Goal: Task Accomplishment & Management: Use online tool/utility

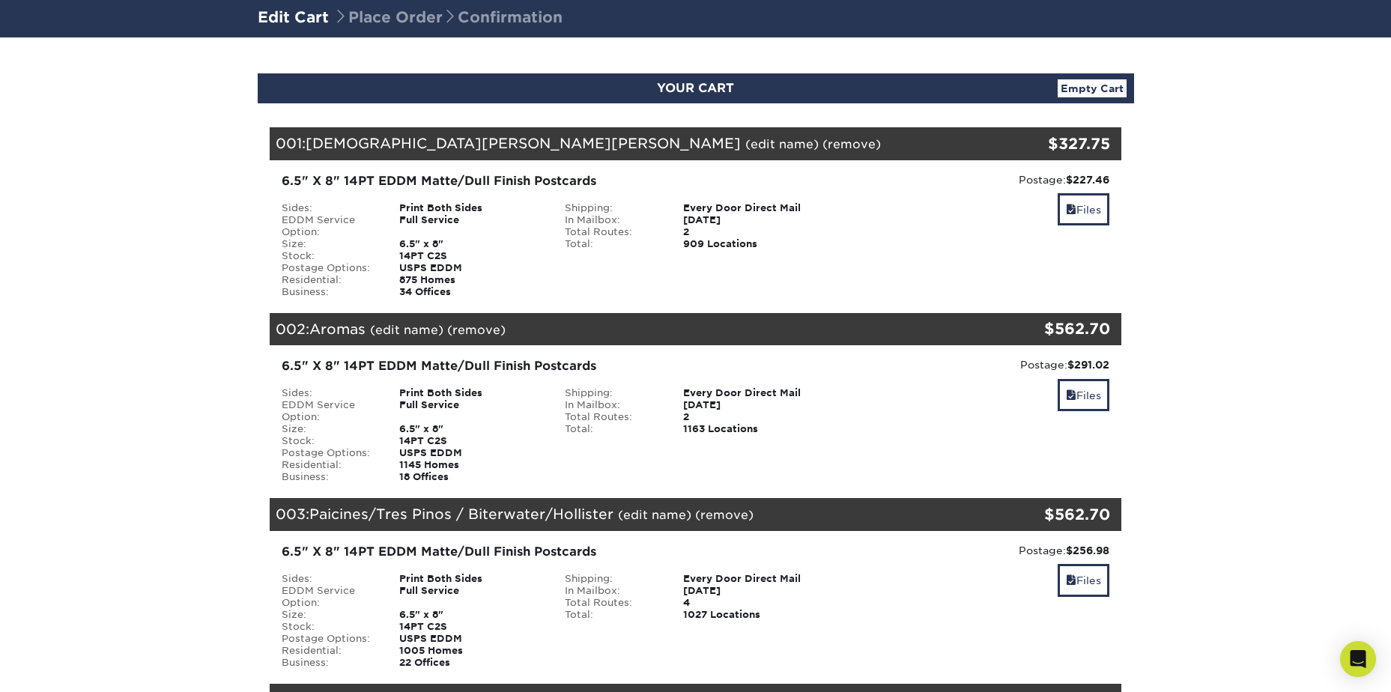
scroll to position [75, 0]
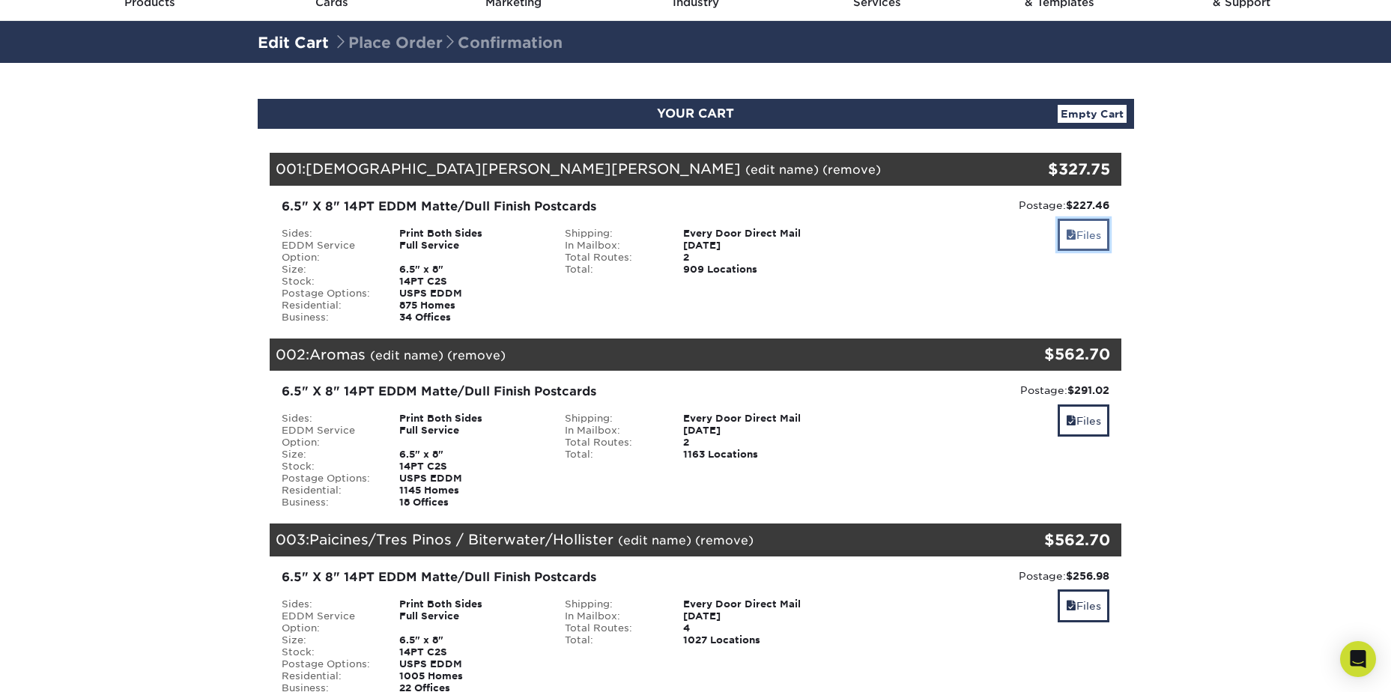
click at [1079, 227] on link "Files" at bounding box center [1083, 235] width 52 height 32
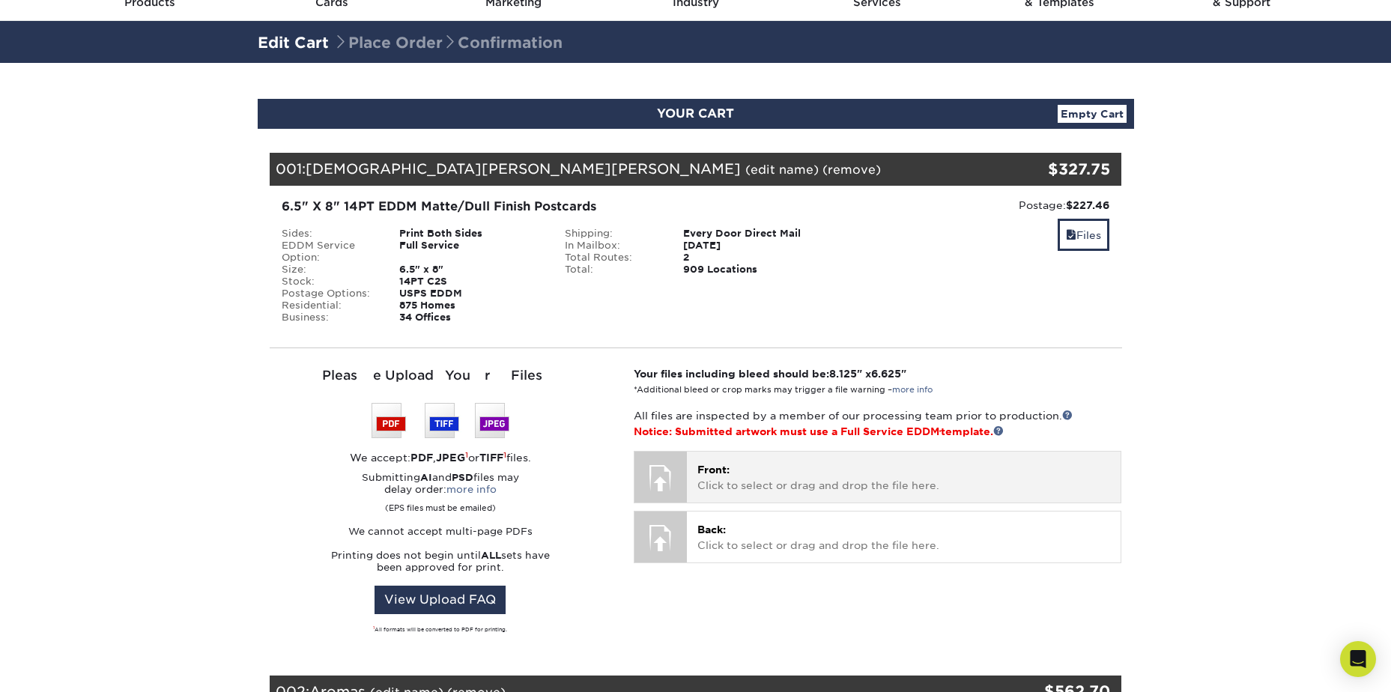
click at [711, 492] on p "Front: Click to select or drag and drop the file here." at bounding box center [903, 477] width 413 height 31
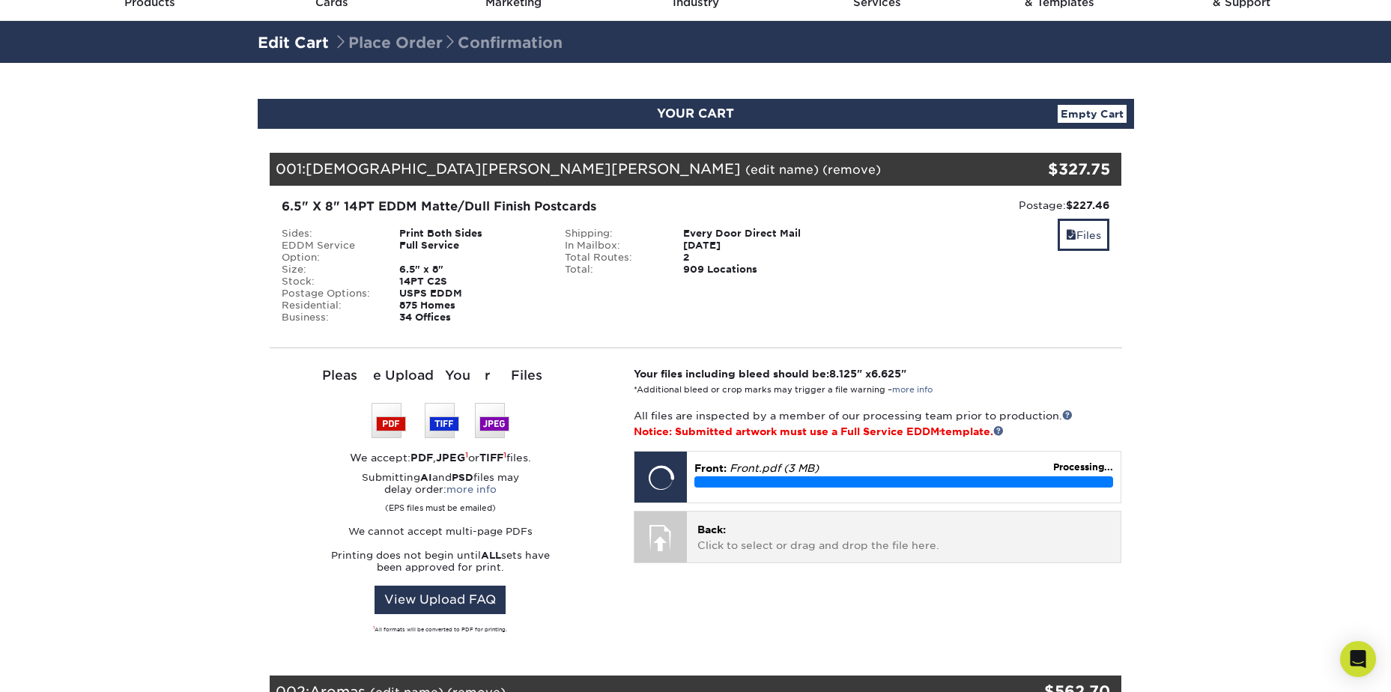
click at [744, 536] on p "Back: Click to select or drag and drop the file here." at bounding box center [903, 537] width 413 height 31
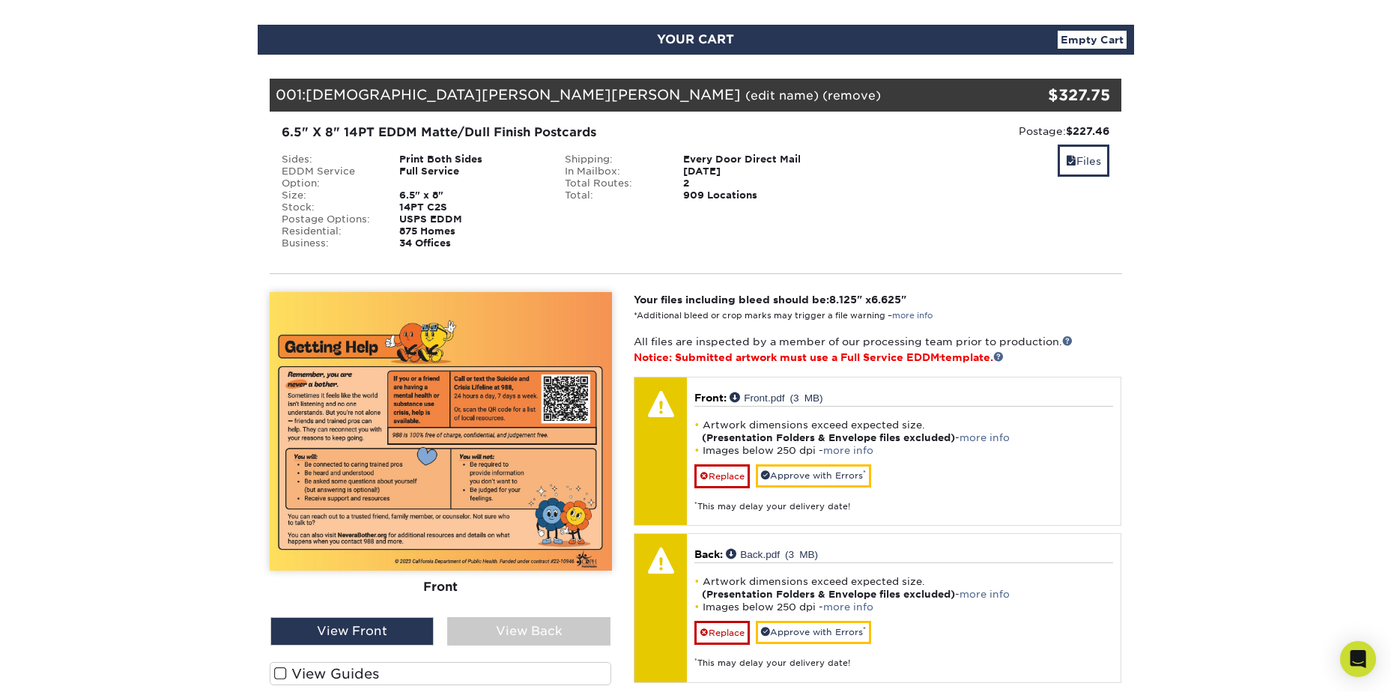
scroll to position [300, 0]
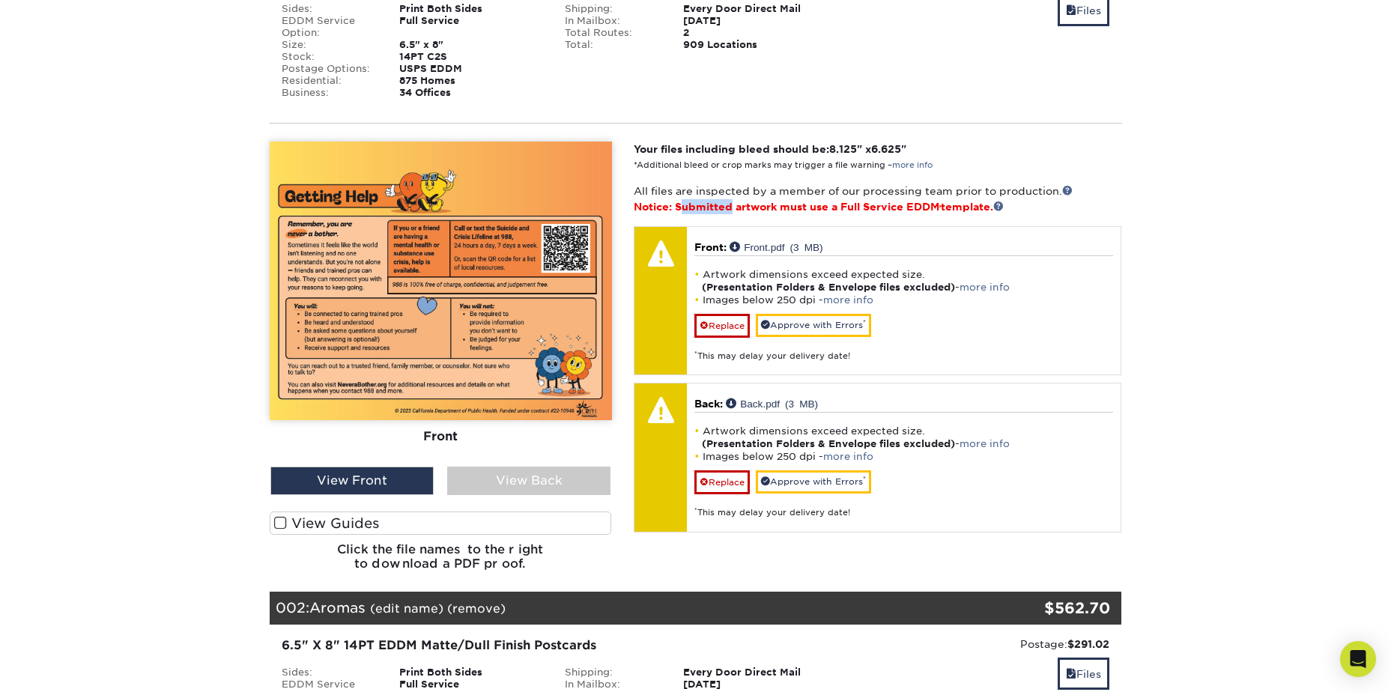
drag, startPoint x: 681, startPoint y: 207, endPoint x: 731, endPoint y: 207, distance: 49.4
click at [731, 207] on span "Notice: Submitted artwork must use a Full Service EDDM ® template." at bounding box center [819, 207] width 370 height 12
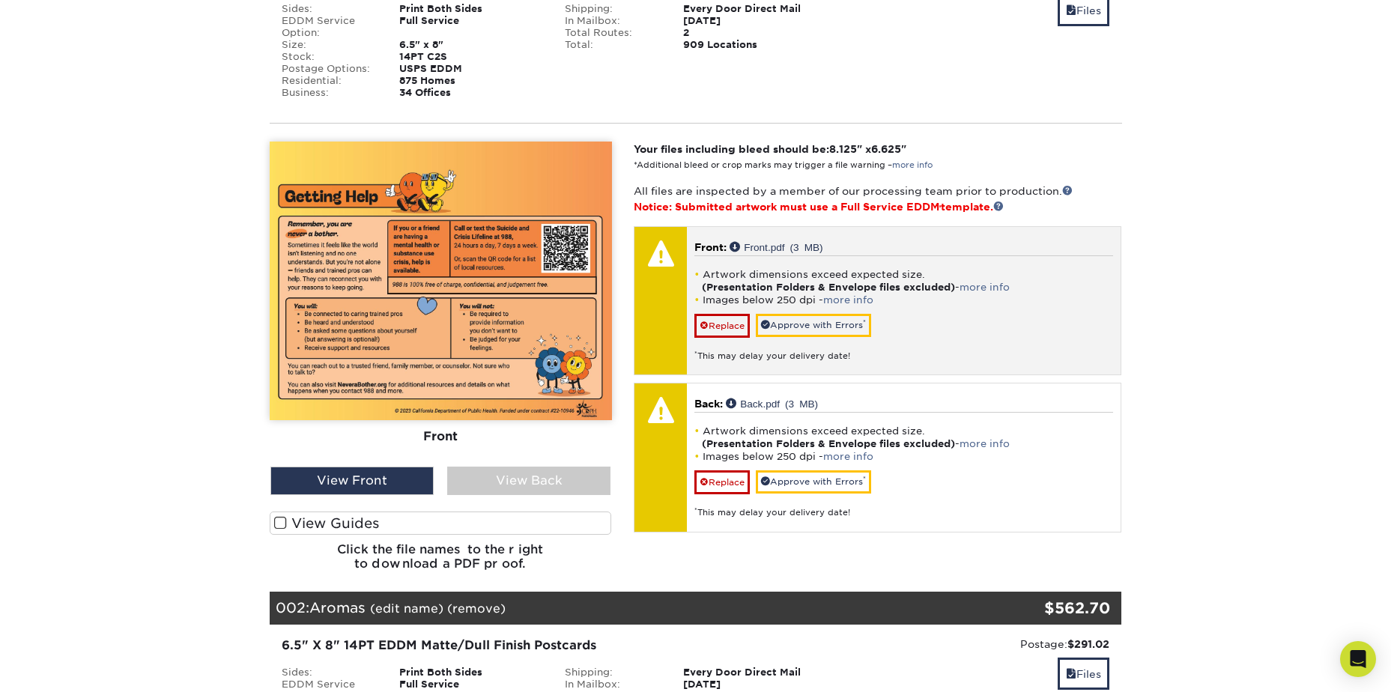
click at [946, 282] on strong "(Presentation Folders & Envelope files excluded)" at bounding box center [828, 287] width 253 height 11
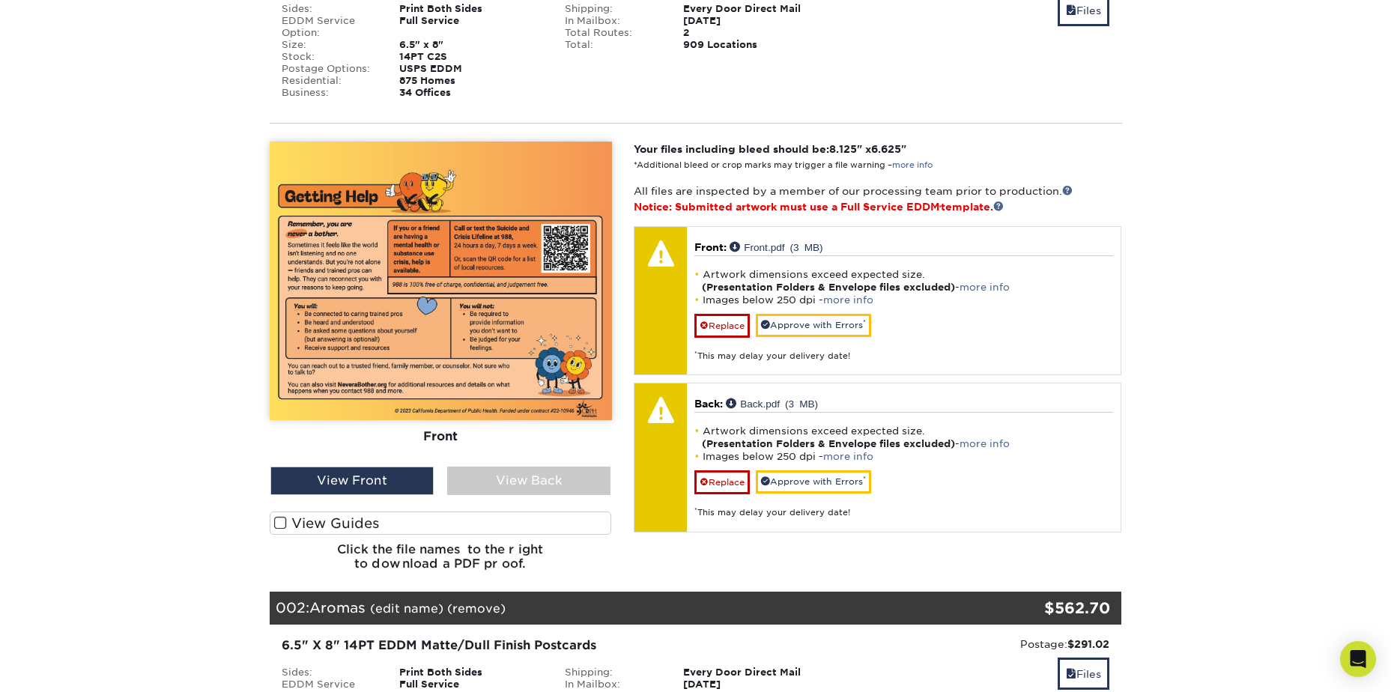
click at [307, 524] on label "View Guides" at bounding box center [441, 522] width 342 height 23
click at [0, 0] on input "View Guides" at bounding box center [0, 0] width 0 height 0
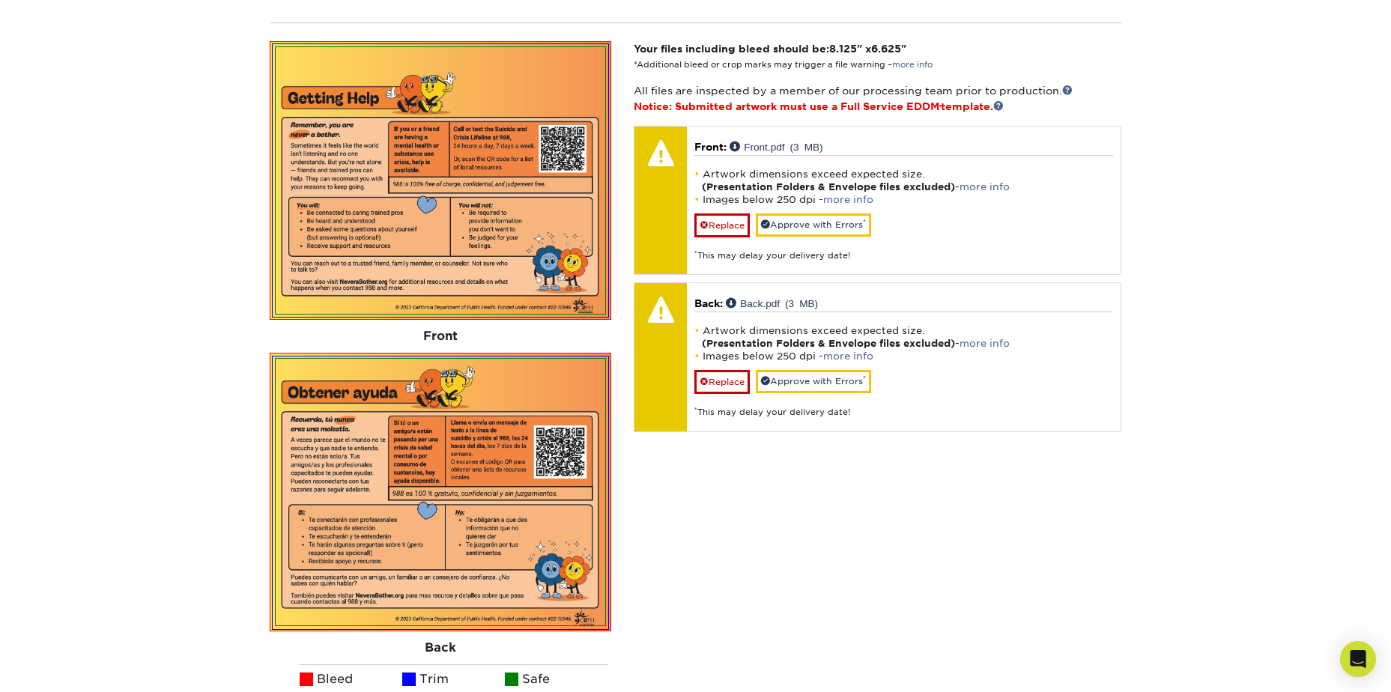
scroll to position [374, 0]
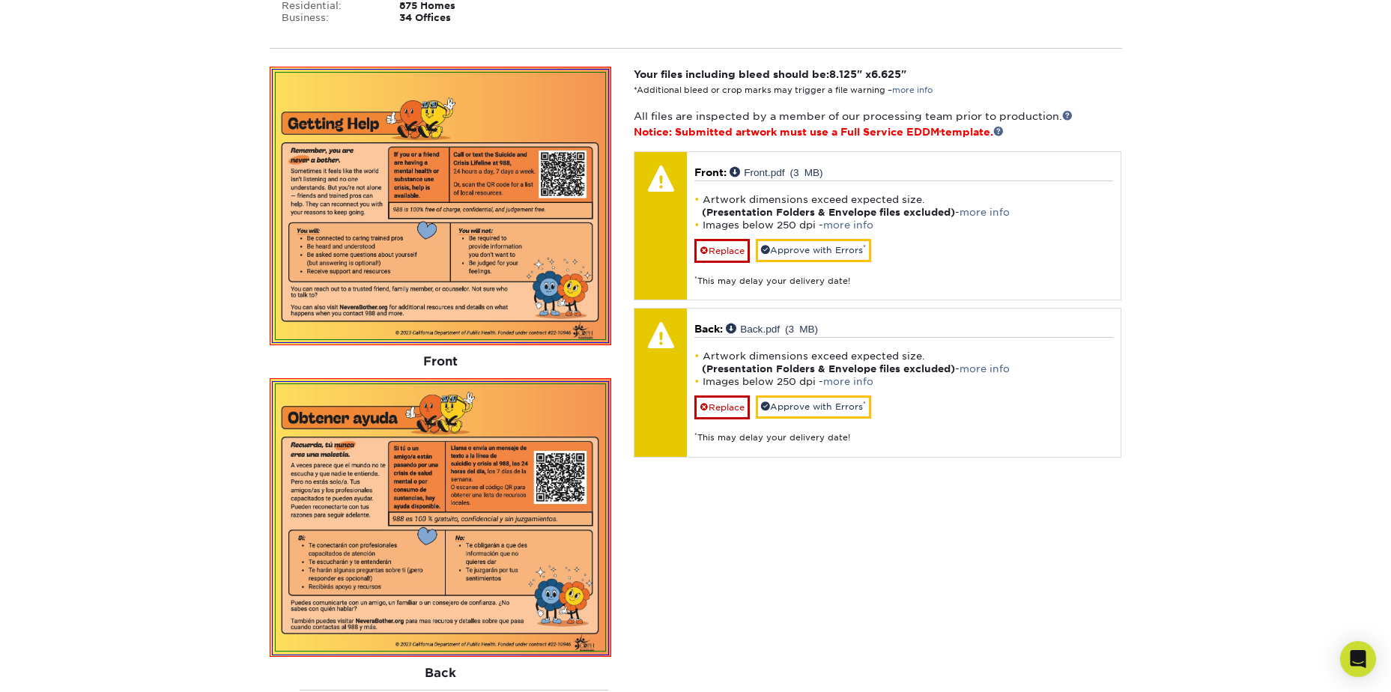
click at [629, 198] on div "Your files including bleed should be: 8.125 " x 6.625 " *Additional bleed or cr…" at bounding box center [877, 437] width 510 height 740
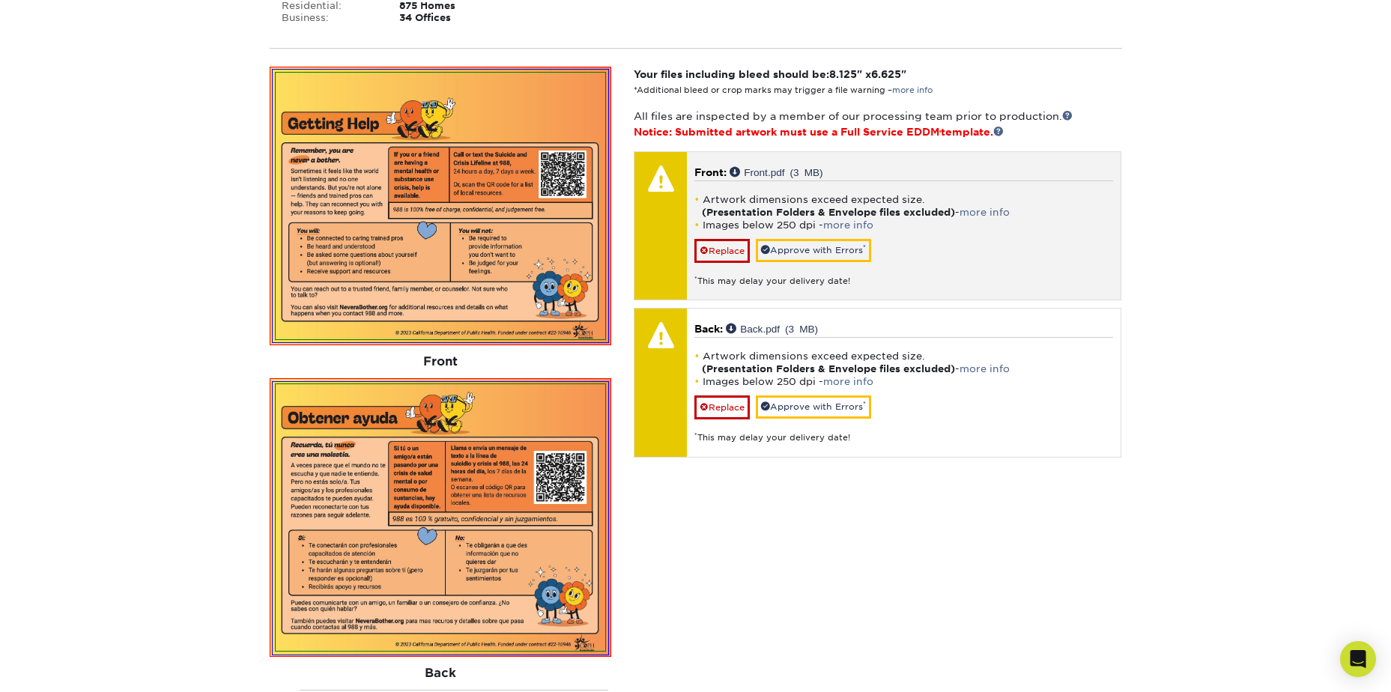
click at [637, 207] on div at bounding box center [660, 226] width 52 height 148
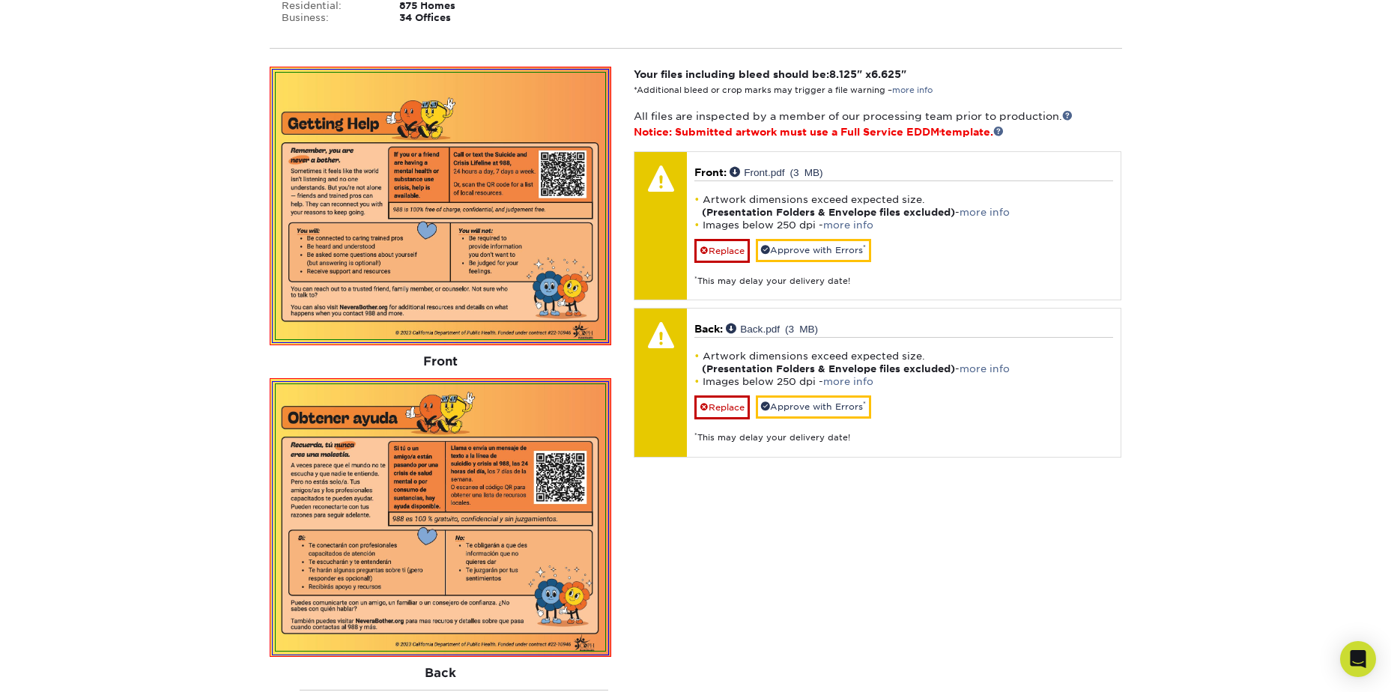
click at [627, 258] on div "Your files including bleed should be: 8.125 " x 6.625 " *Additional bleed or cr…" at bounding box center [877, 437] width 510 height 740
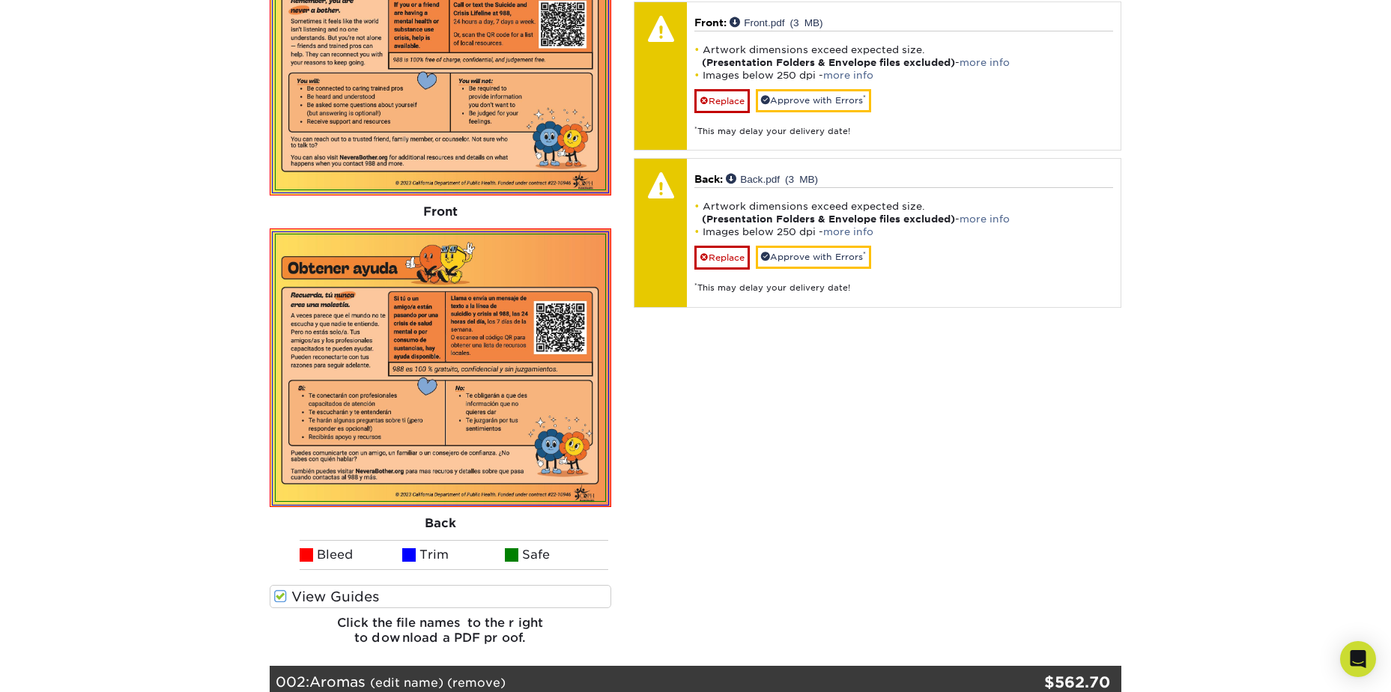
scroll to position [599, 0]
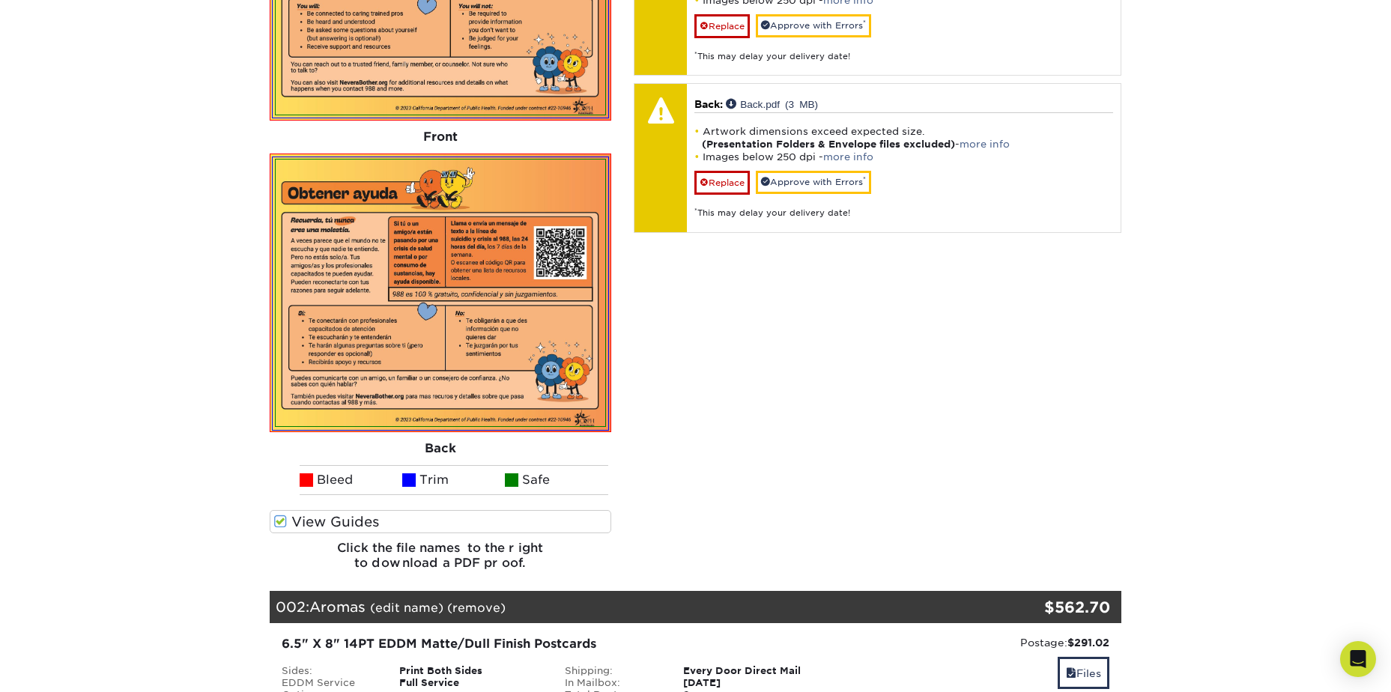
click at [380, 530] on label "View Guides" at bounding box center [441, 521] width 342 height 23
click at [0, 0] on input "View Guides" at bounding box center [0, 0] width 0 height 0
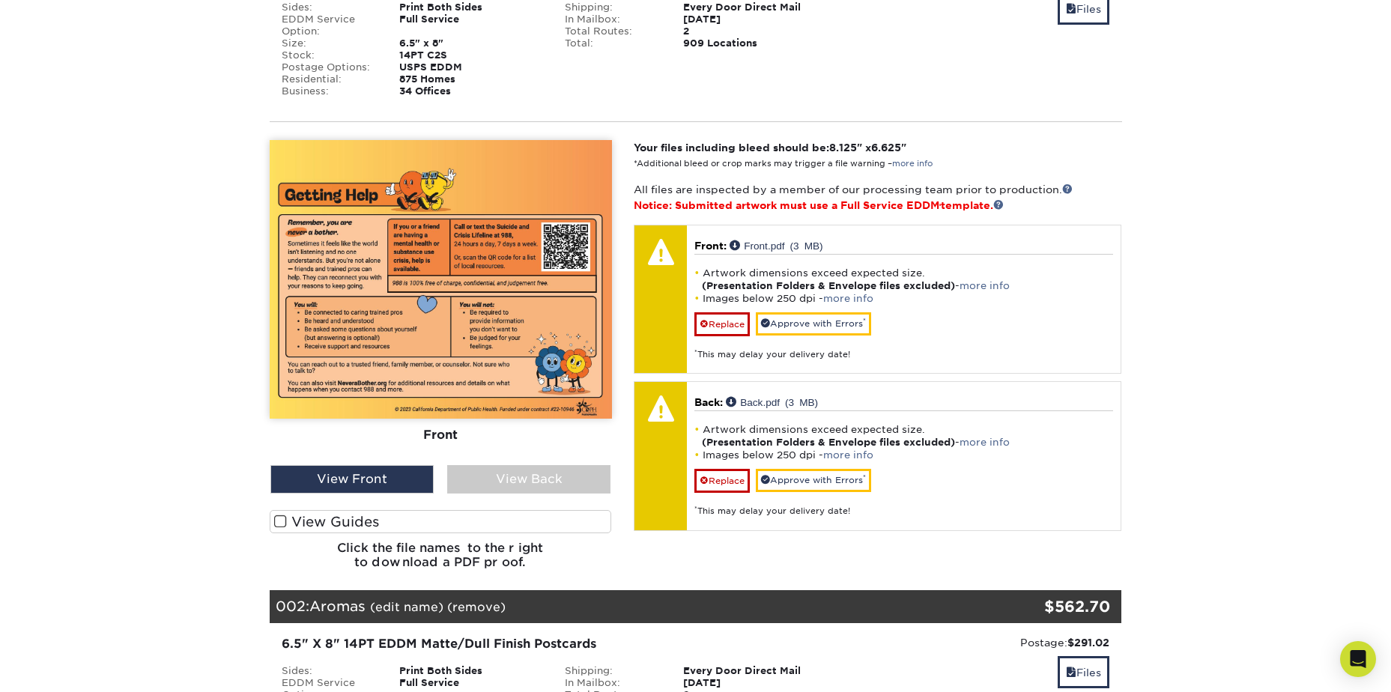
click at [380, 530] on label "View Guides" at bounding box center [441, 521] width 342 height 23
click at [0, 0] on input "View Guides" at bounding box center [0, 0] width 0 height 0
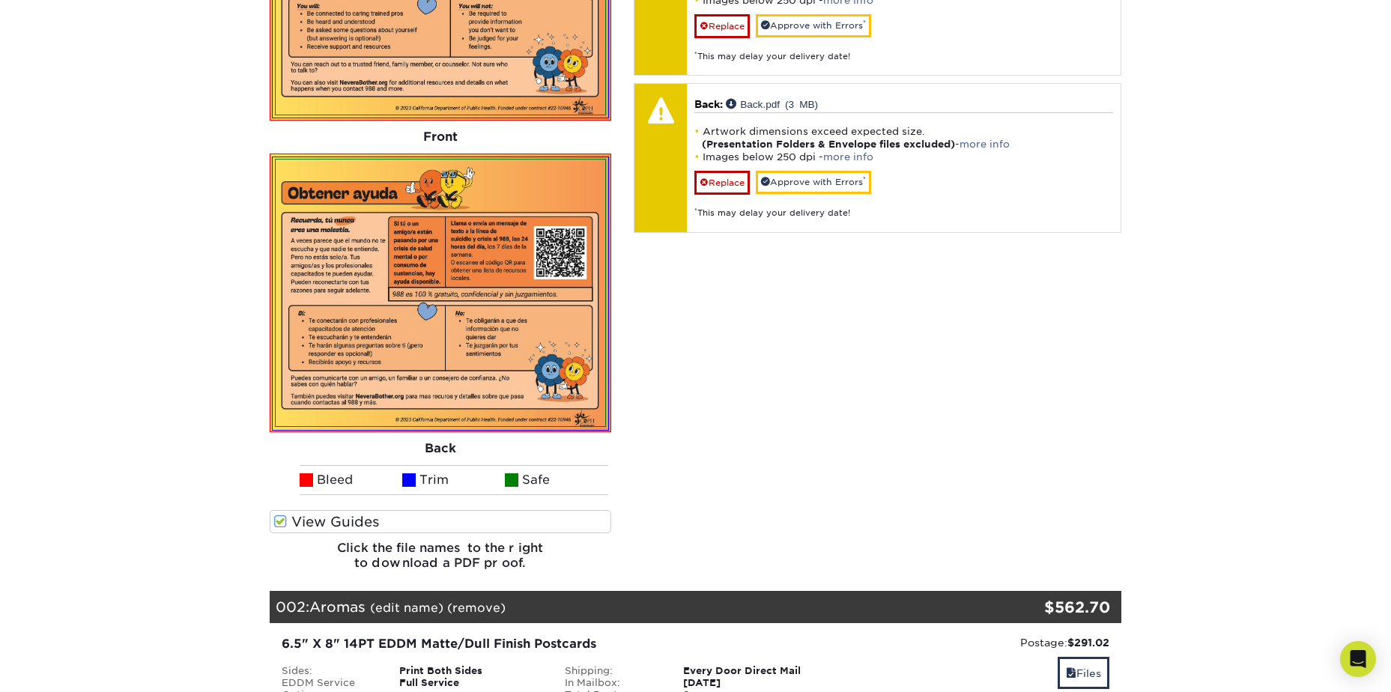
click at [410, 562] on h6 "Click the file names to the right to download a PDF proof." at bounding box center [441, 561] width 342 height 40
click at [418, 554] on h6 "Click the file names to the right to download a PDF proof." at bounding box center [441, 561] width 342 height 40
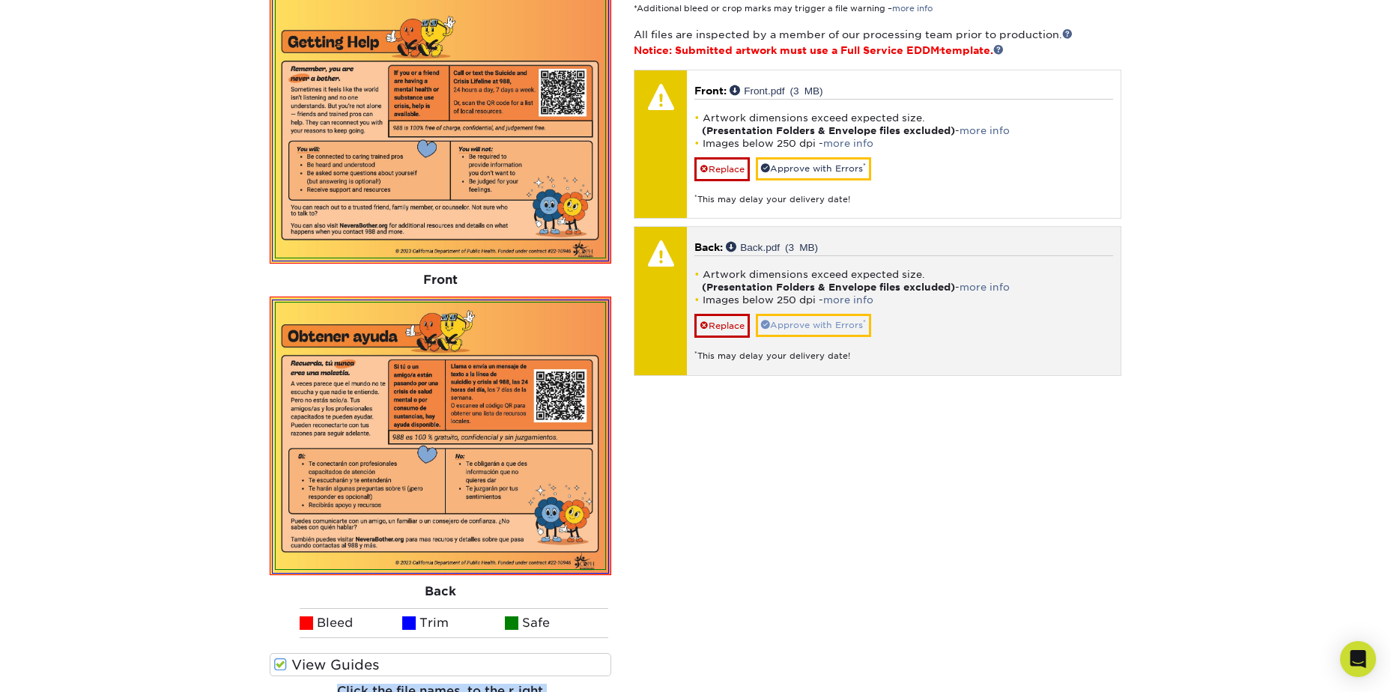
scroll to position [374, 0]
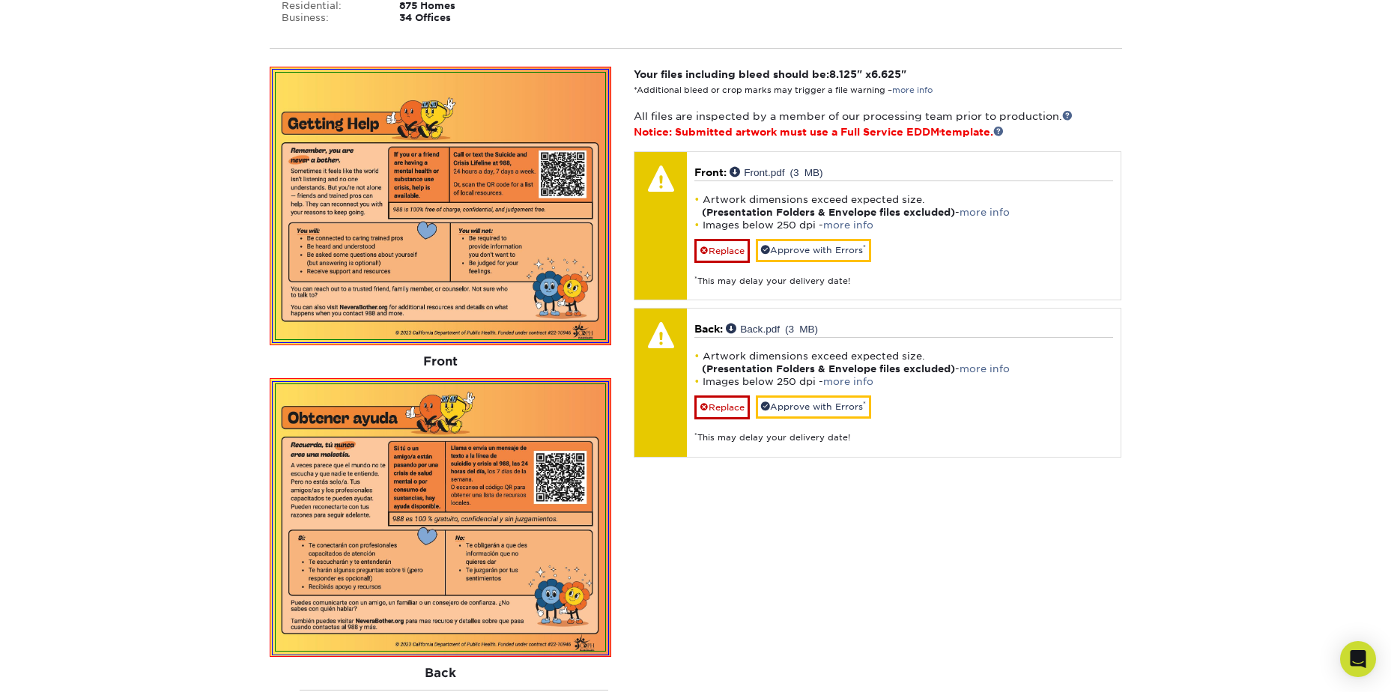
click at [975, 600] on div "Your files including bleed should be: 8.125 " x 6.625 " *Additional bleed or cr…" at bounding box center [877, 437] width 510 height 740
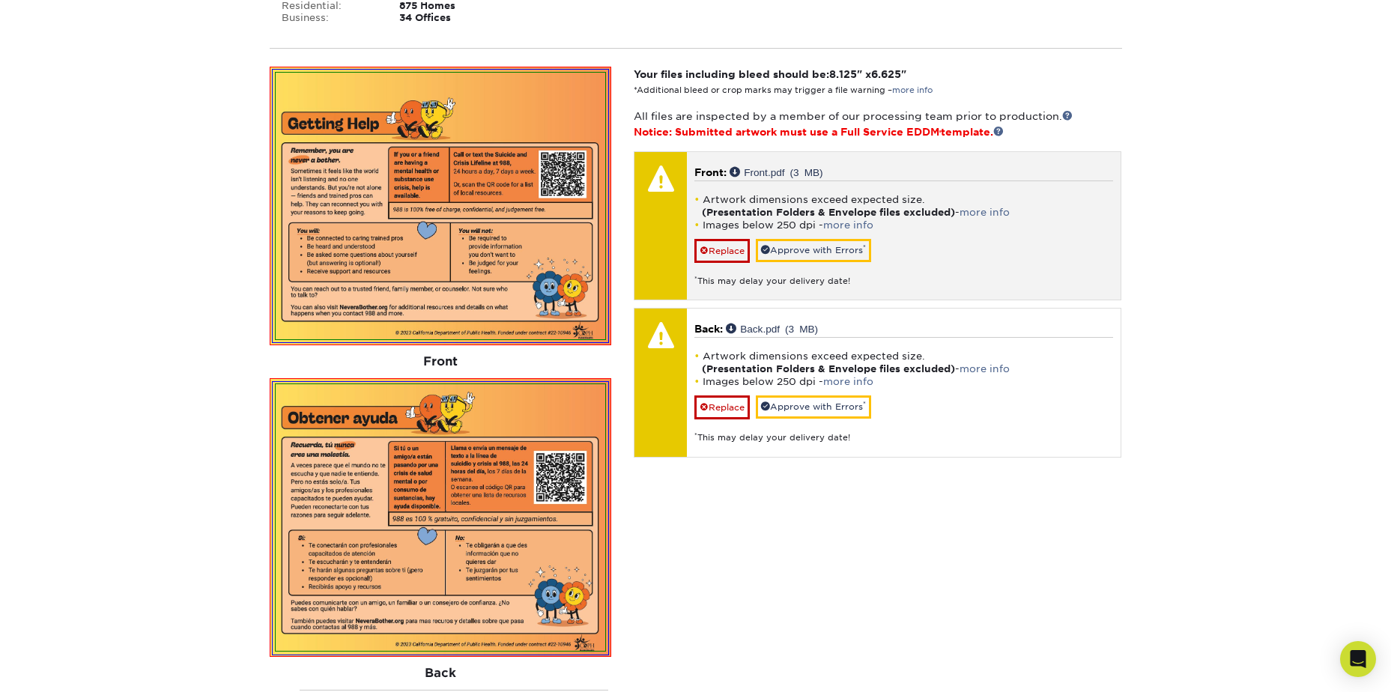
click at [1012, 231] on div "Artwork dimensions exceed expected size. (Presentation Folders & Envelope files…" at bounding box center [903, 233] width 419 height 107
click at [851, 169] on p "Front: Front.pdf (3 MB)" at bounding box center [903, 172] width 419 height 15
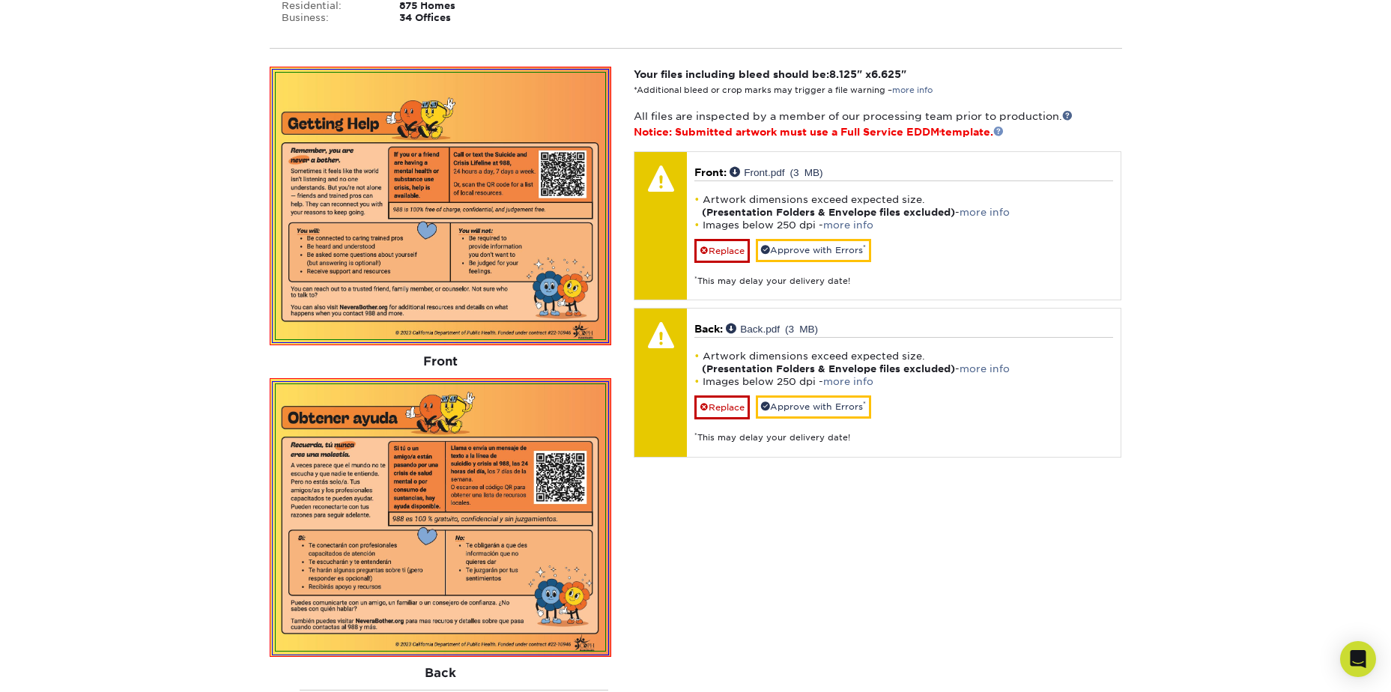
click at [1003, 130] on link at bounding box center [998, 131] width 10 height 10
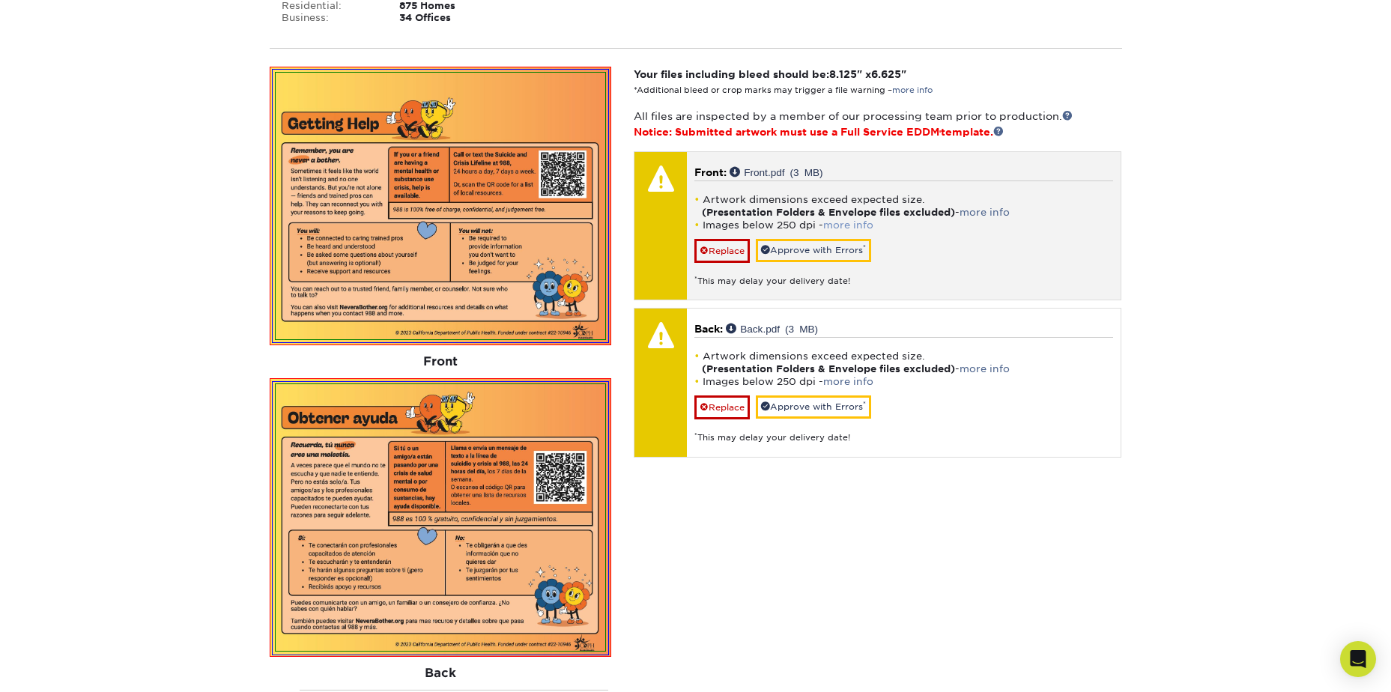
click at [854, 224] on link "more info" at bounding box center [848, 224] width 50 height 11
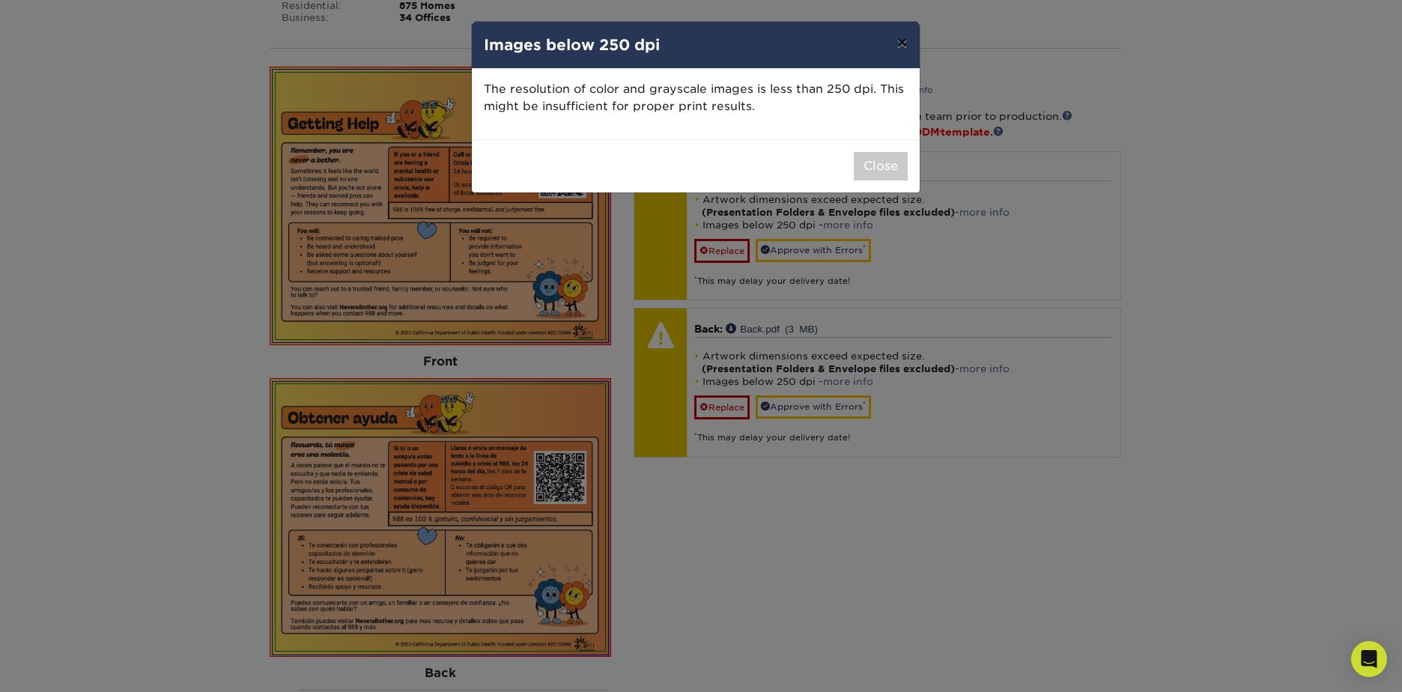
click at [902, 37] on button "×" at bounding box center [901, 43] width 34 height 42
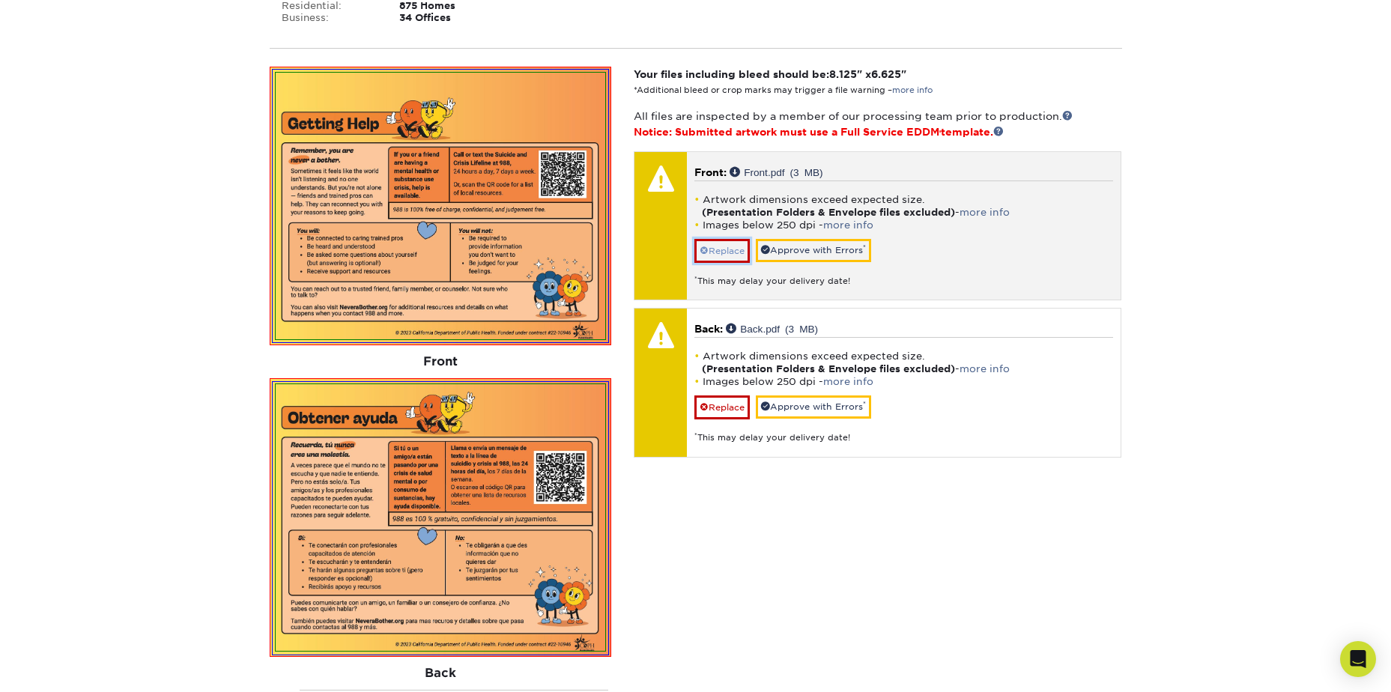
click at [736, 253] on link "Replace" at bounding box center [721, 251] width 55 height 24
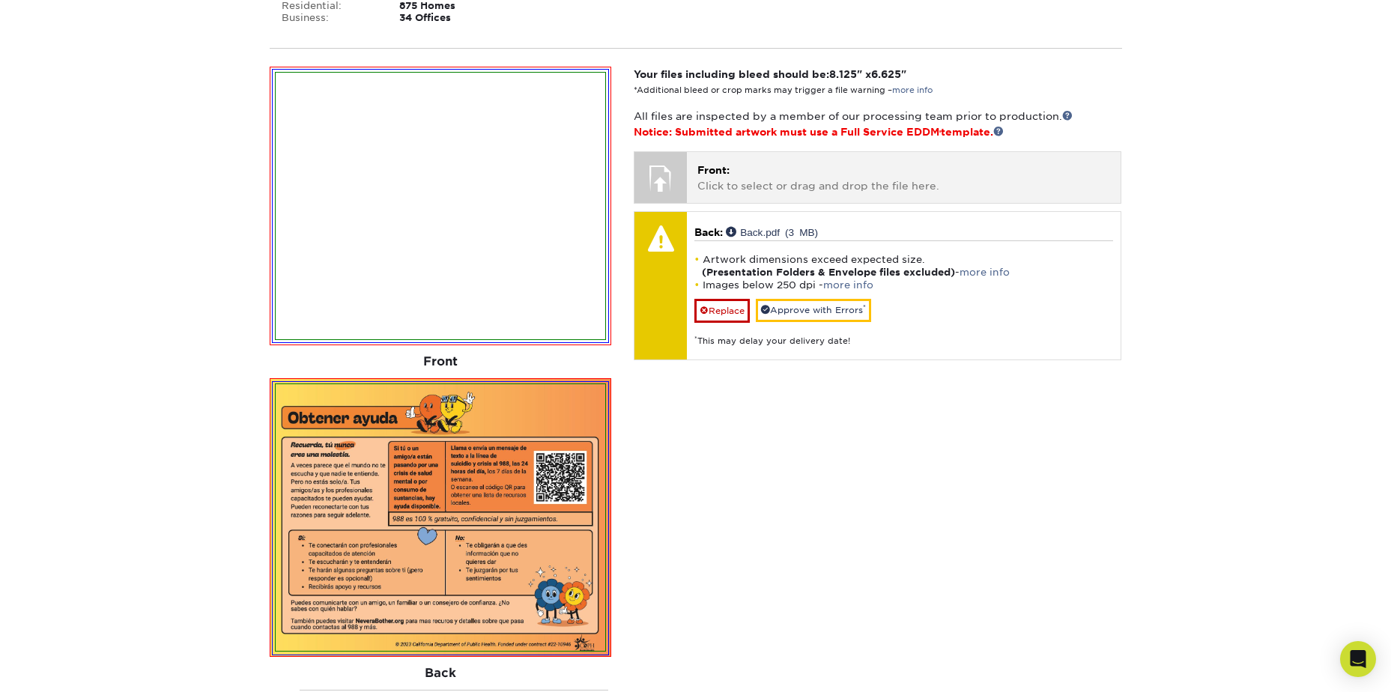
click at [747, 180] on p "Front: Click to select or drag and drop the file here." at bounding box center [903, 177] width 413 height 31
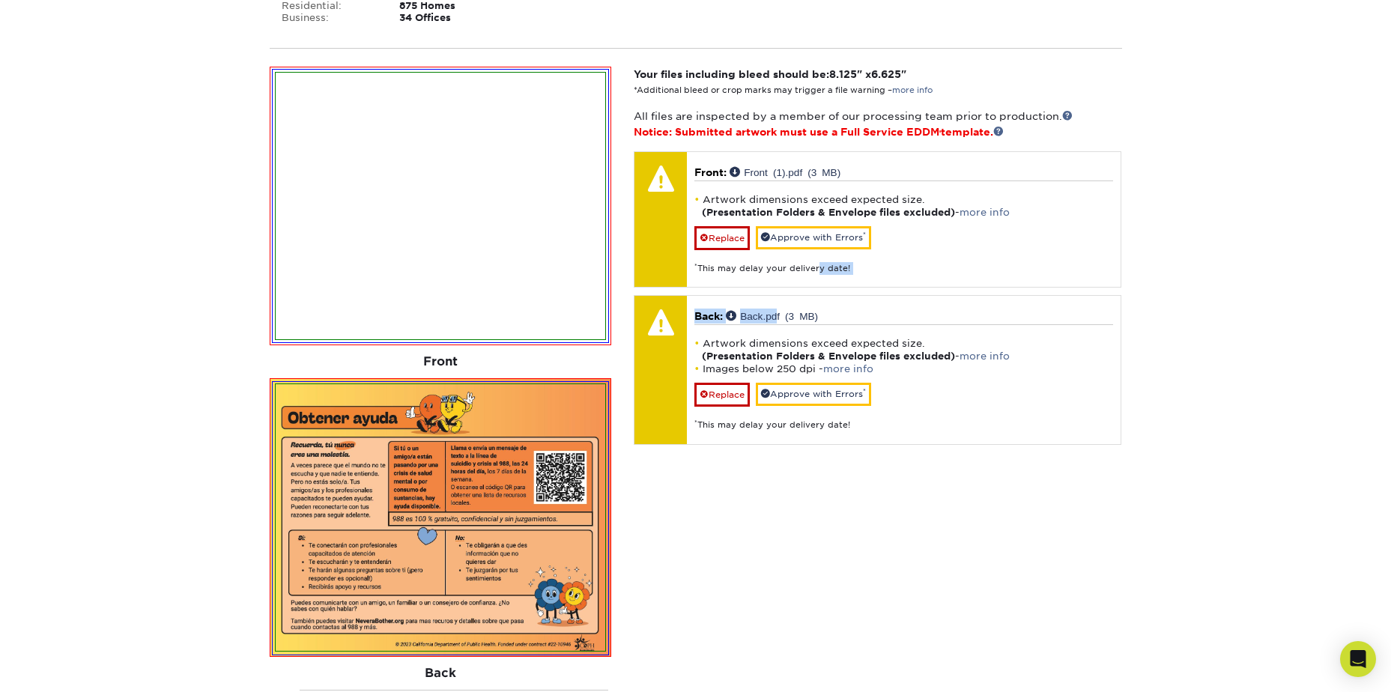
drag, startPoint x: 816, startPoint y: 288, endPoint x: 776, endPoint y: 289, distance: 40.5
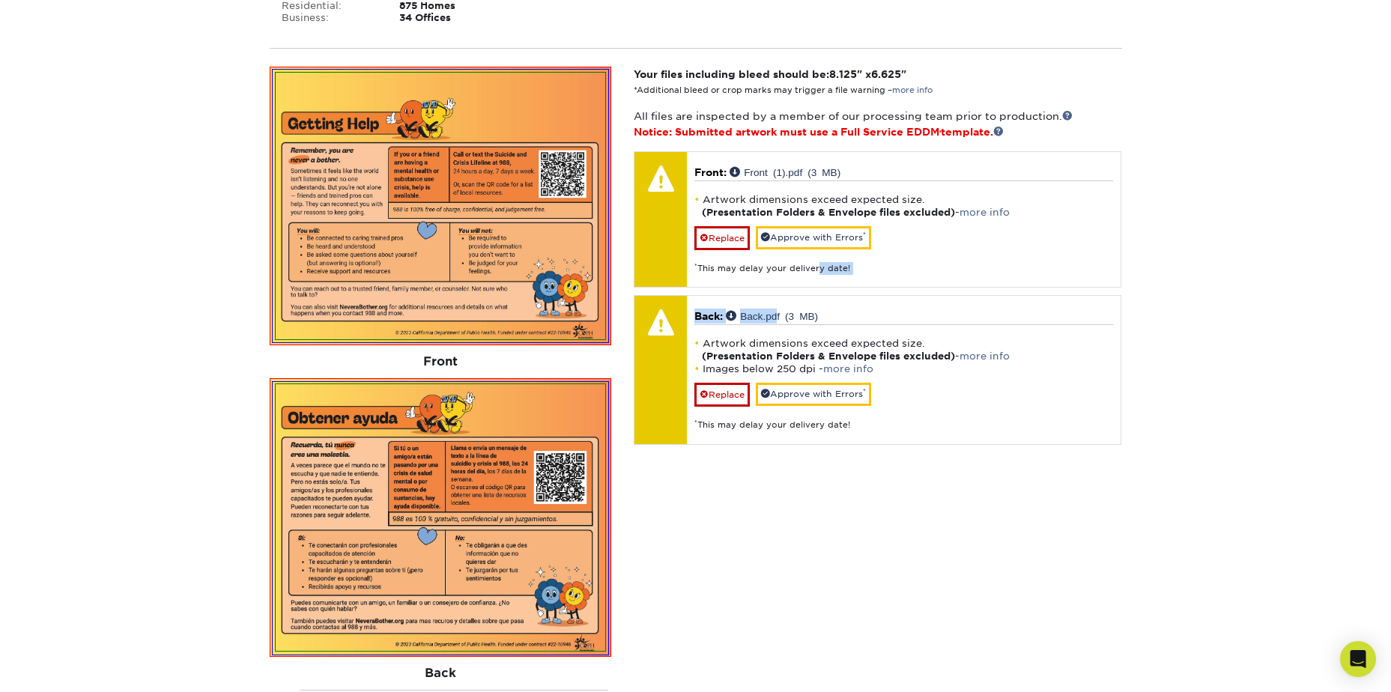
click at [776, 289] on div "Your files including bleed should be: 8.125 " x 6.625 " *Additional bleed or cr…" at bounding box center [877, 437] width 510 height 740
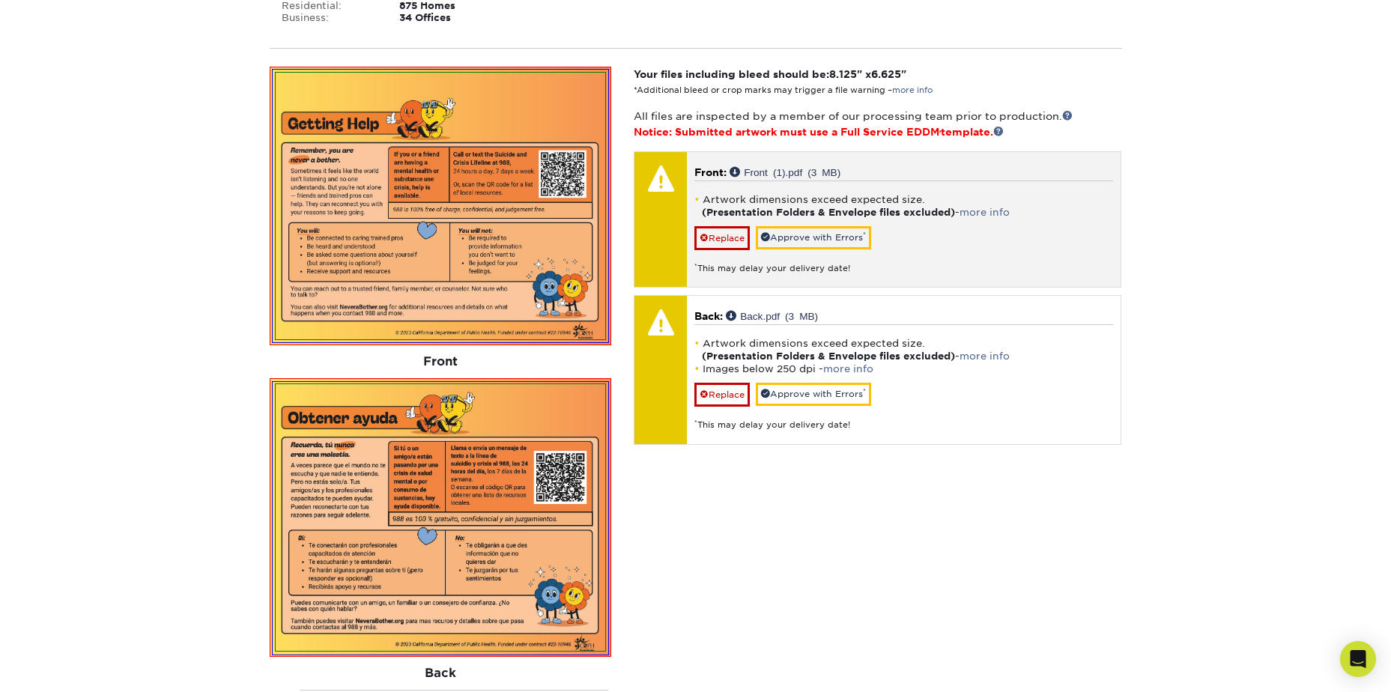
drag, startPoint x: 776, startPoint y: 289, endPoint x: 702, endPoint y: 193, distance: 120.7
click at [702, 193] on li "Artwork dimensions exceed expected size. (Presentation Folders & Envelope files…" at bounding box center [903, 205] width 419 height 25
click at [988, 210] on link "more info" at bounding box center [984, 212] width 50 height 11
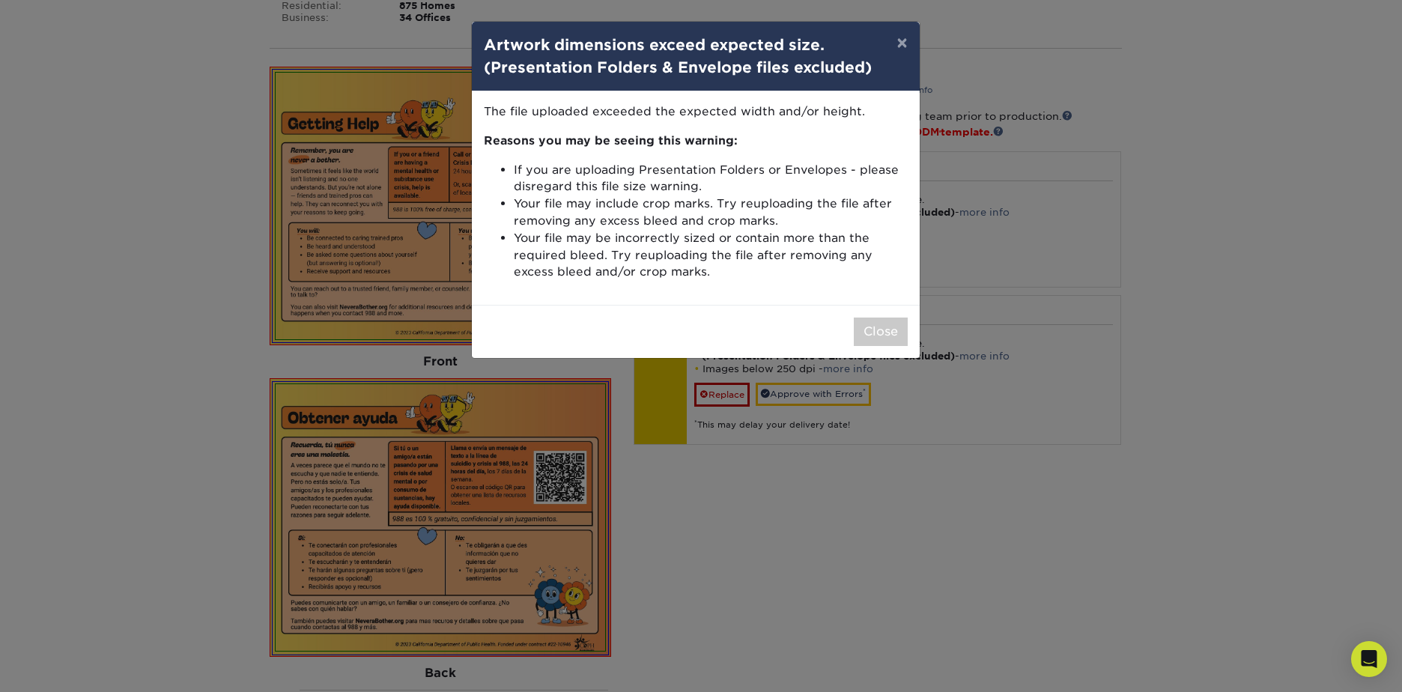
click at [1239, 249] on div "× Artwork dimensions exceed expected size. (Presentation Folders & Envelope fil…" at bounding box center [701, 346] width 1402 height 692
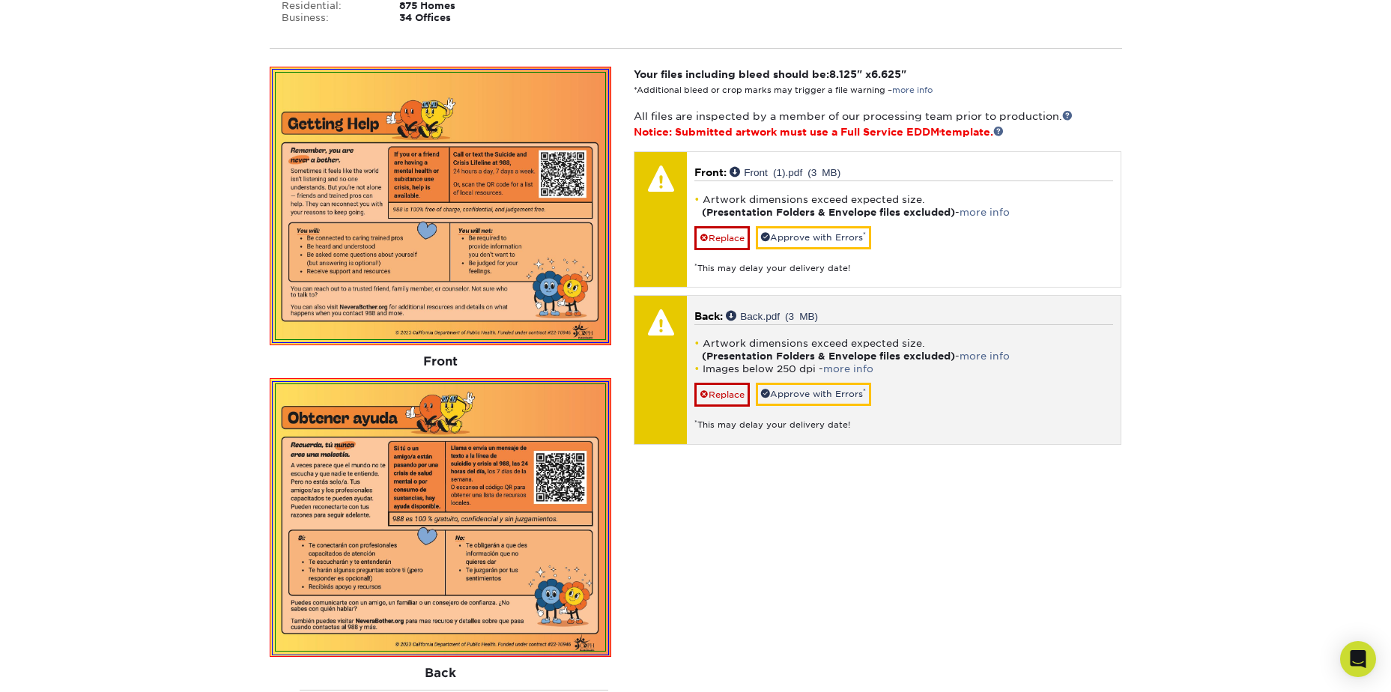
click at [832, 359] on strong "(Presentation Folders & Envelope files excluded)" at bounding box center [828, 355] width 253 height 11
click at [850, 365] on link "more info" at bounding box center [848, 368] width 50 height 11
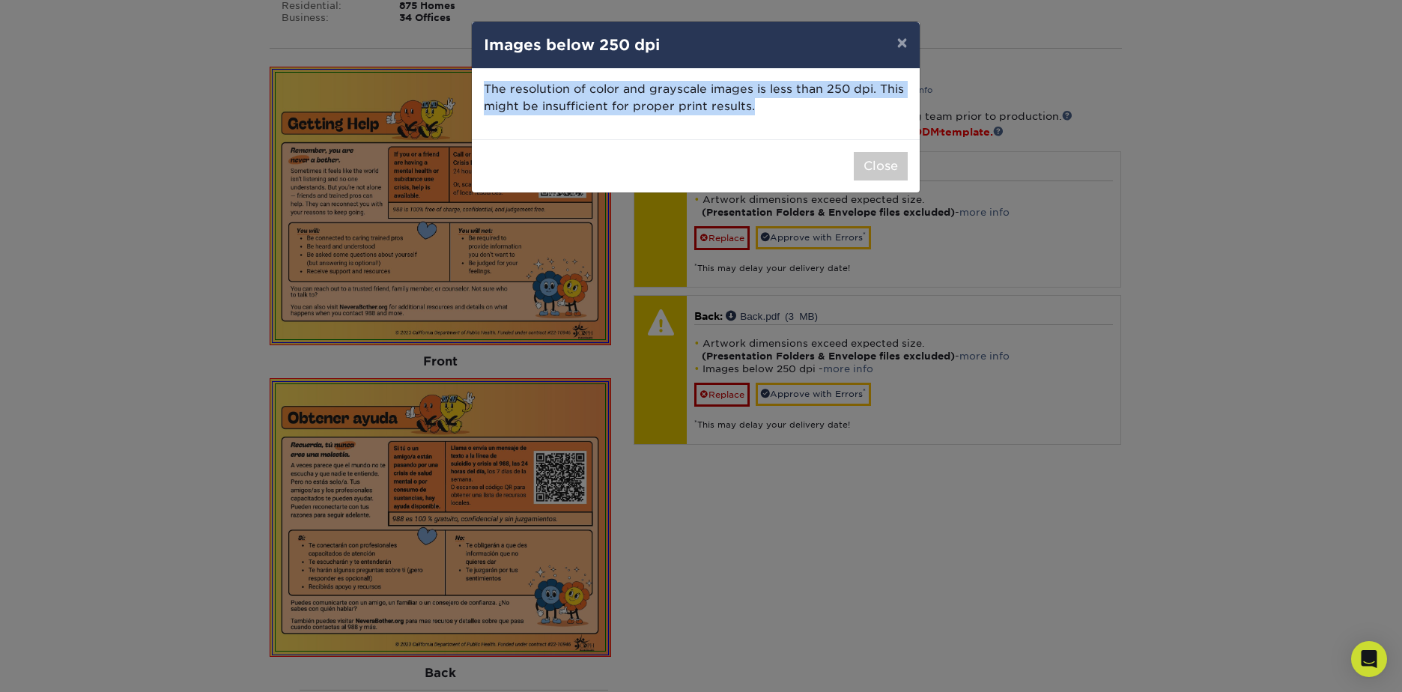
drag, startPoint x: 758, startPoint y: 107, endPoint x: 476, endPoint y: 88, distance: 282.2
click at [476, 88] on div "The resolution of color and grayscale images is less than 250 dpi. This might b…" at bounding box center [696, 104] width 448 height 70
drag, startPoint x: 476, startPoint y: 88, endPoint x: 529, endPoint y: 97, distance: 53.3
copy p "The resolution of color and grayscale images is less than 250 dpi. This might b…"
click at [870, 162] on button "Close" at bounding box center [881, 166] width 54 height 28
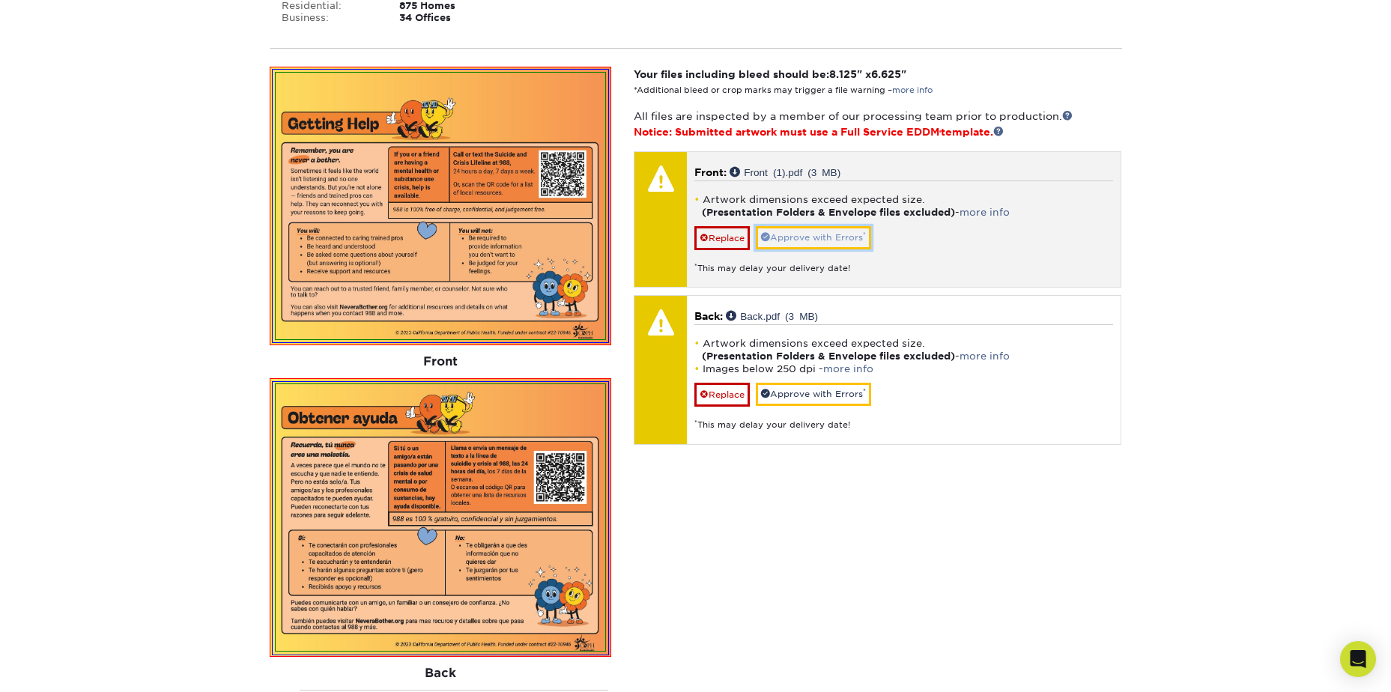
click at [804, 233] on link "Approve with Errors *" at bounding box center [813, 237] width 115 height 23
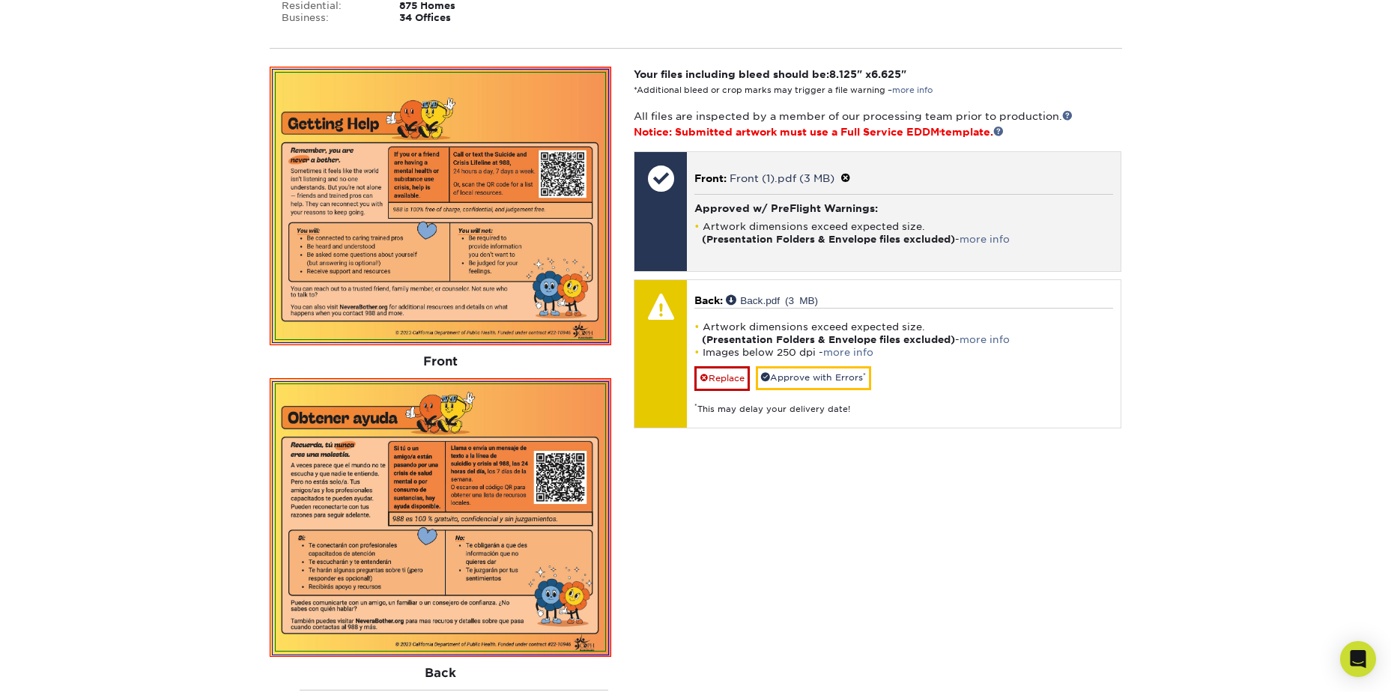
click at [993, 232] on li "Artwork dimensions exceed expected size. (Presentation Folders & Envelope files…" at bounding box center [903, 232] width 419 height 25
click at [851, 183] on span at bounding box center [845, 178] width 10 height 12
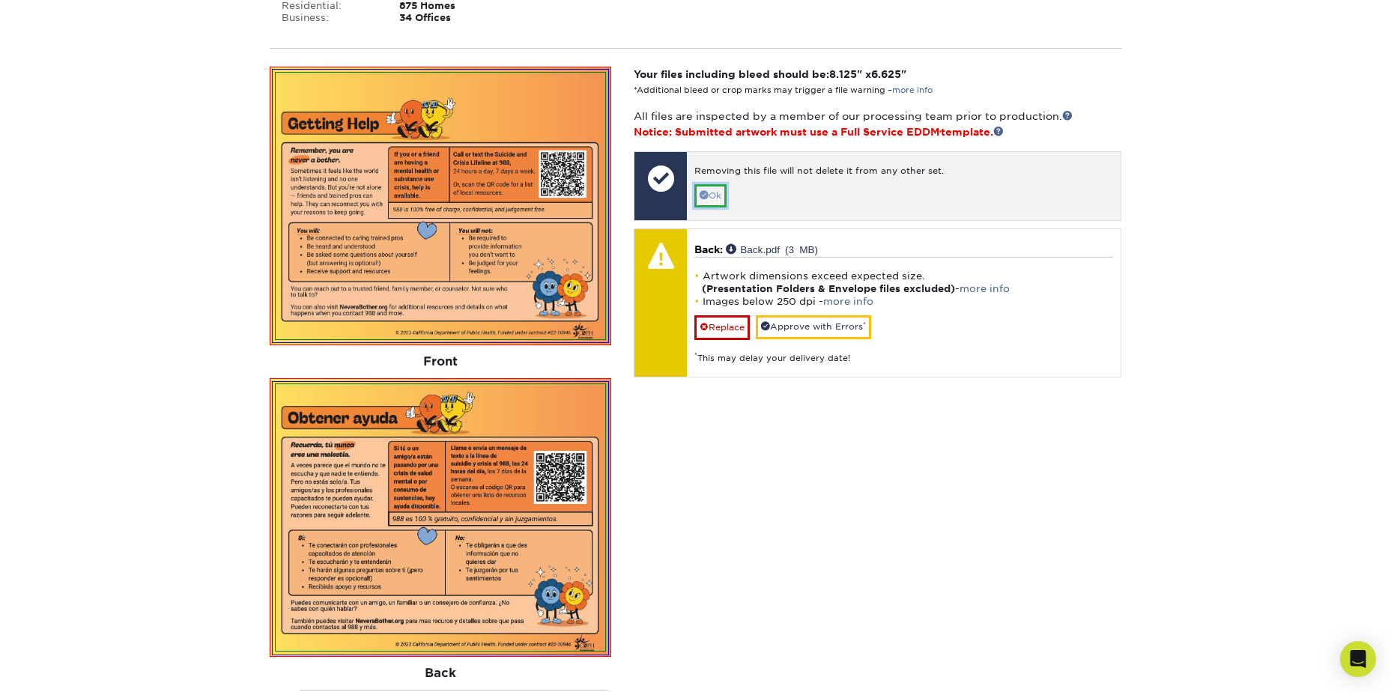
click at [708, 202] on link "Ok" at bounding box center [710, 195] width 32 height 23
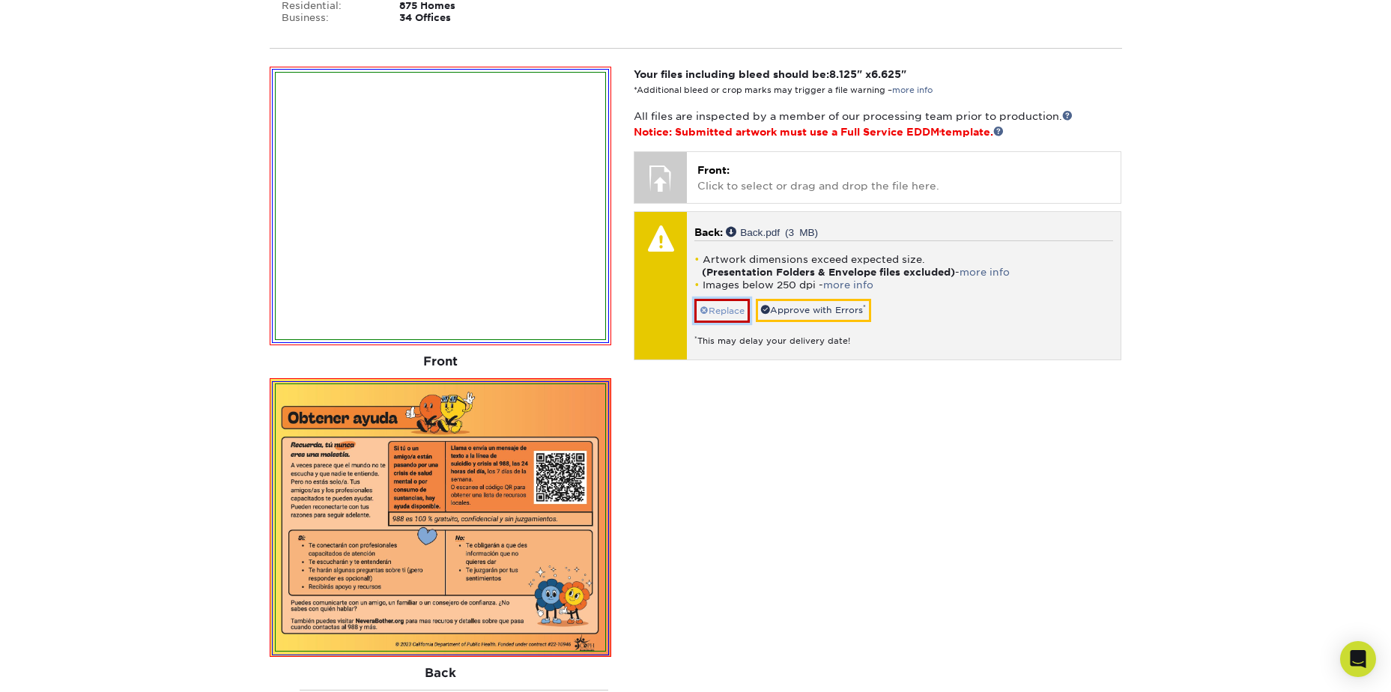
click at [725, 302] on link "Replace" at bounding box center [721, 311] width 55 height 24
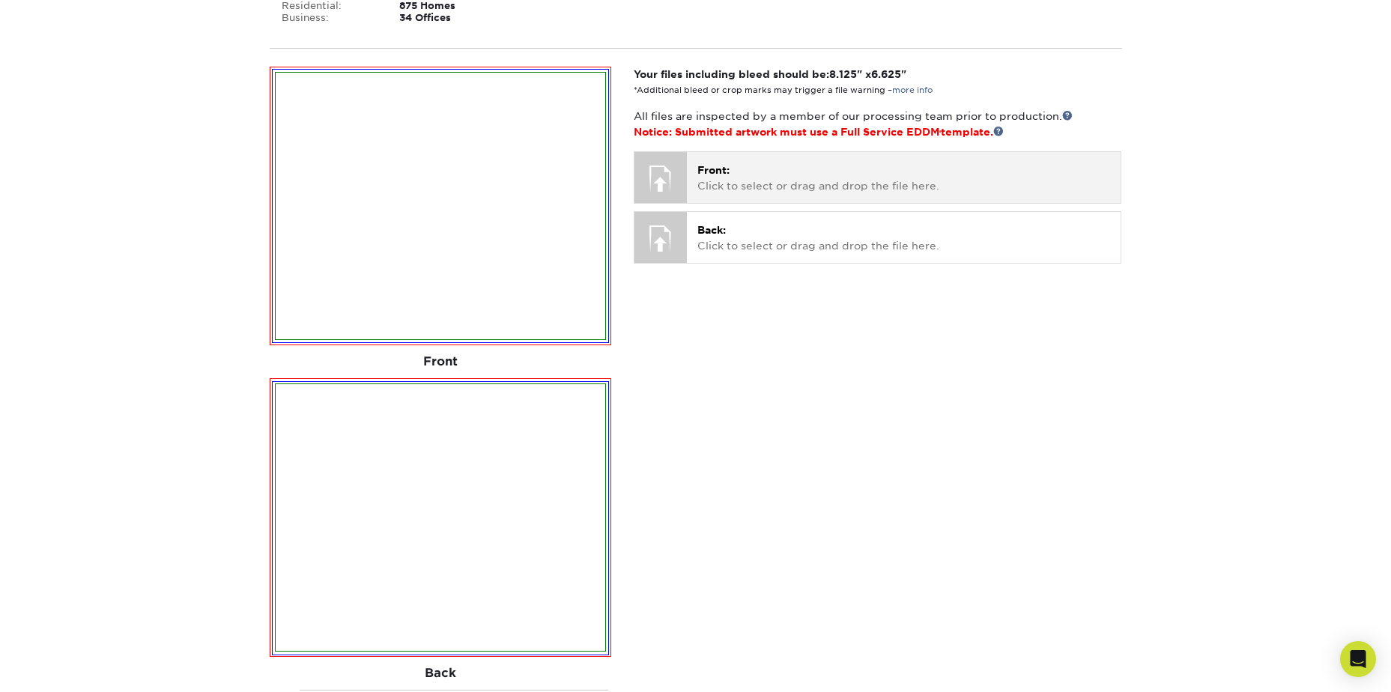
click at [738, 167] on p "Front: Click to select or drag and drop the file here." at bounding box center [903, 177] width 413 height 31
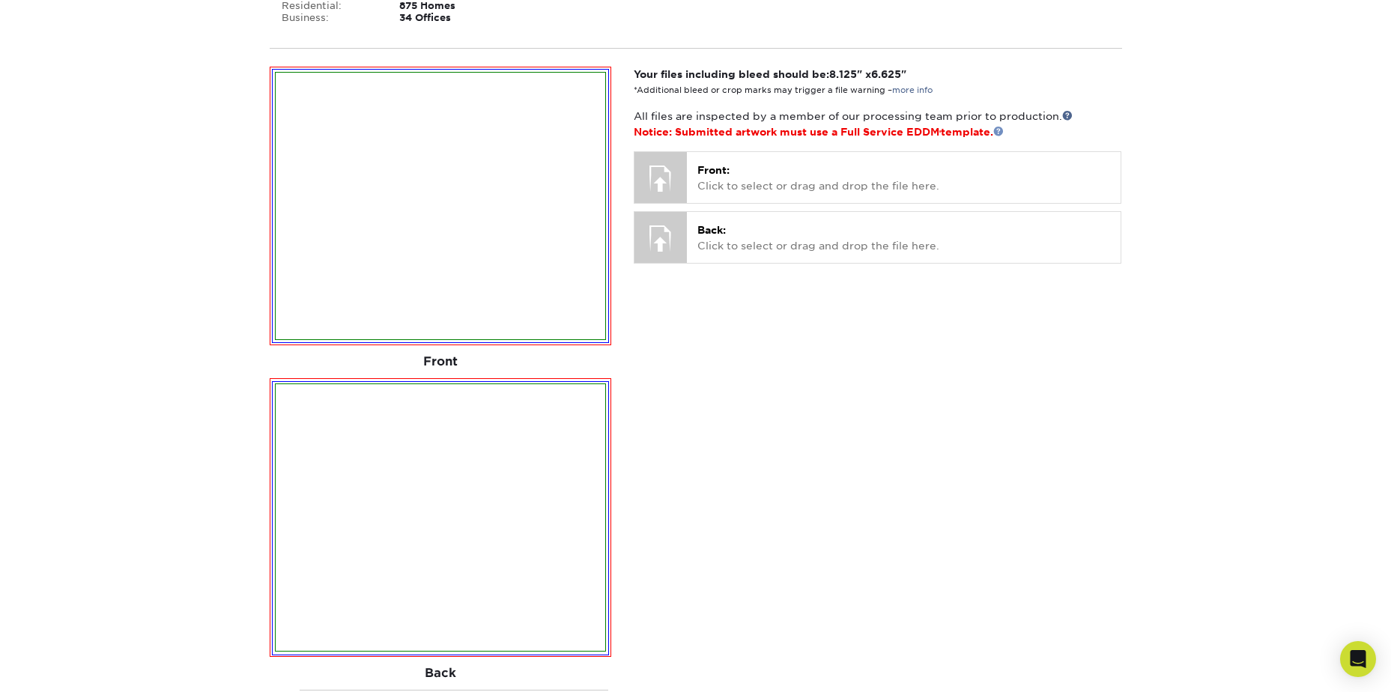
click at [1003, 133] on link at bounding box center [998, 131] width 10 height 10
click at [1063, 115] on link at bounding box center [1067, 115] width 10 height 10
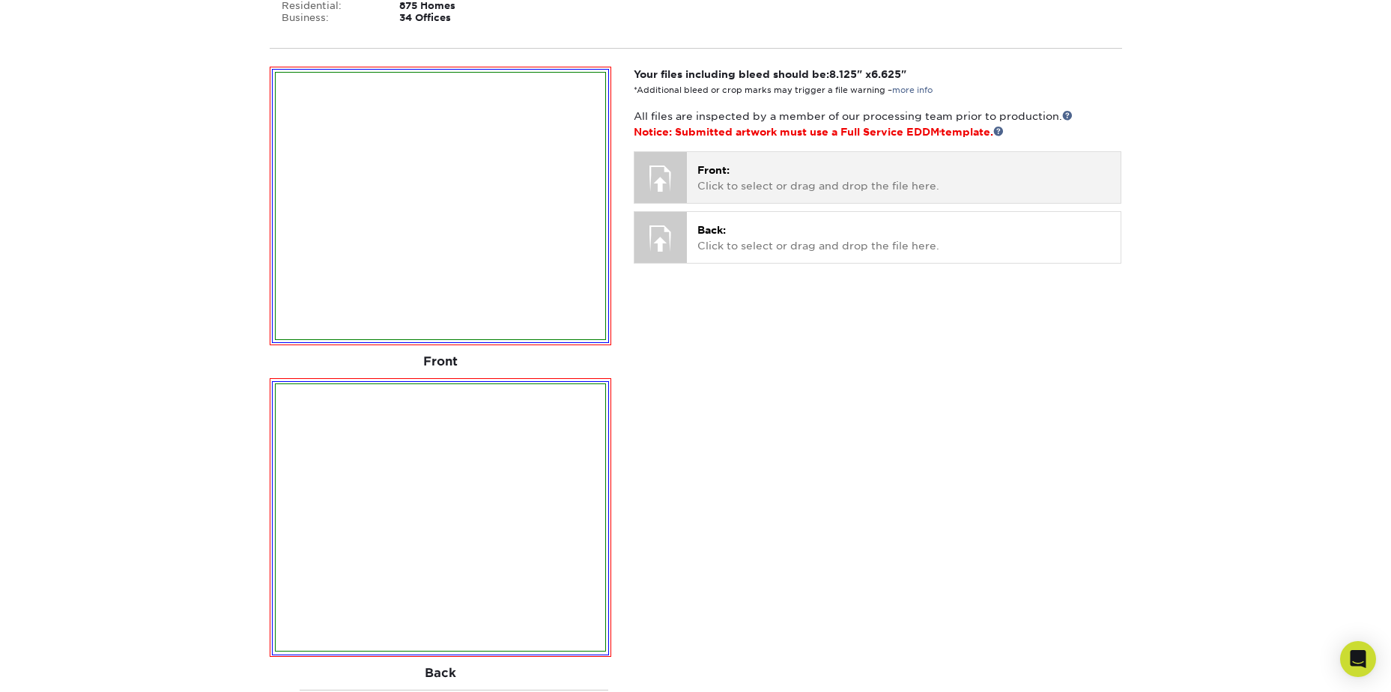
click at [809, 195] on div "Front: Click to select or drag and drop the file here. Choose file Front.pdf 2.…" at bounding box center [904, 177] width 434 height 50
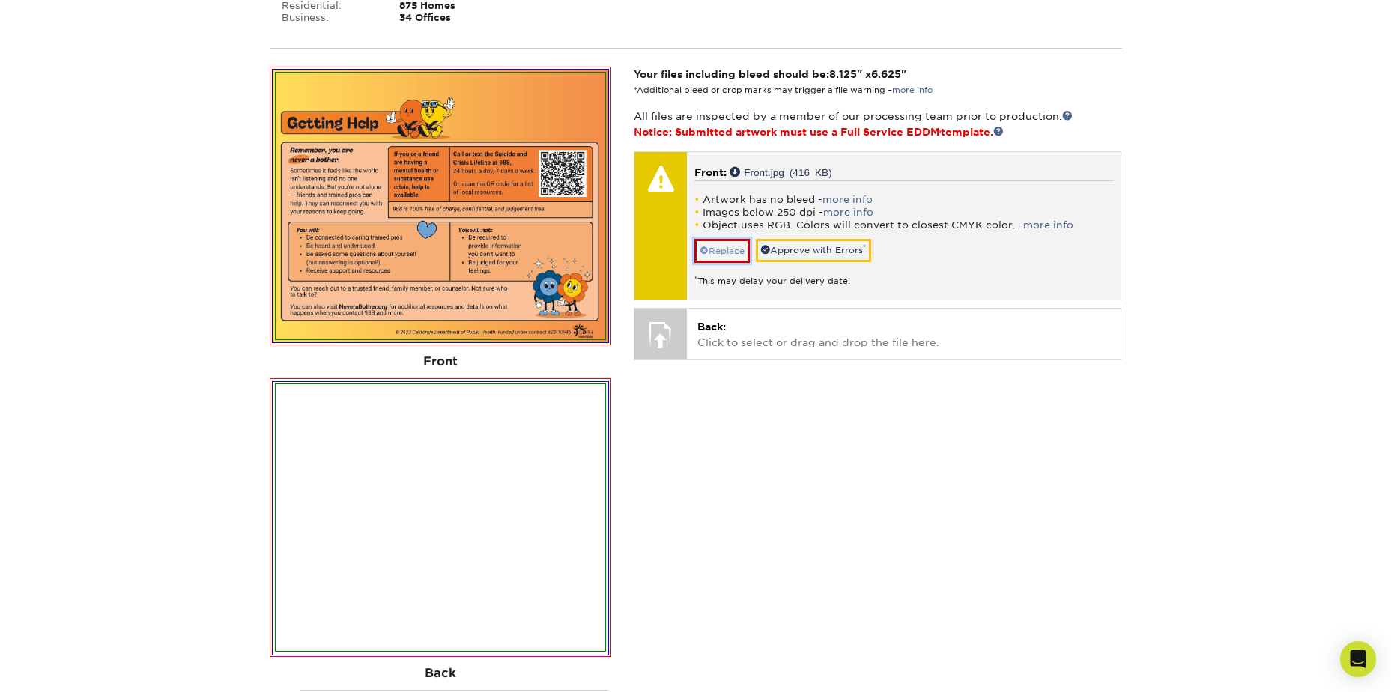
click at [702, 250] on span at bounding box center [703, 251] width 9 height 10
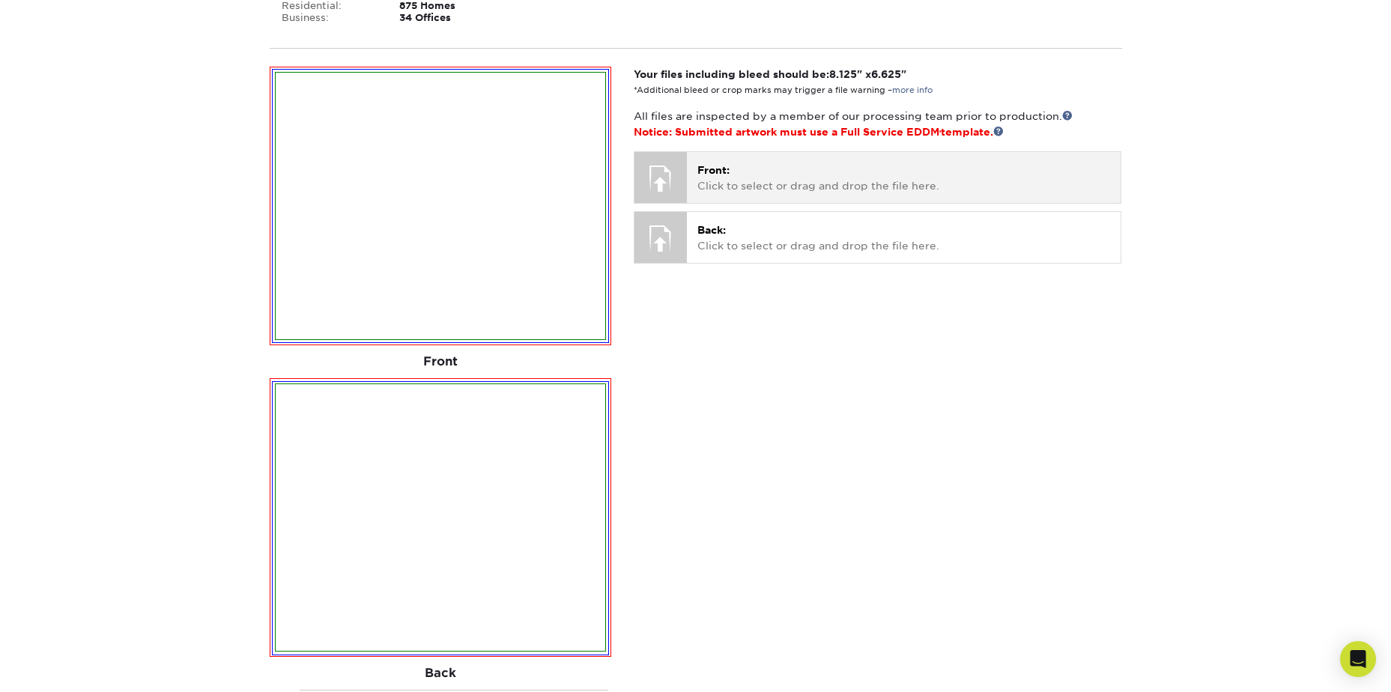
click at [730, 180] on p "Front: Click to select or drag and drop the file here." at bounding box center [903, 177] width 413 height 31
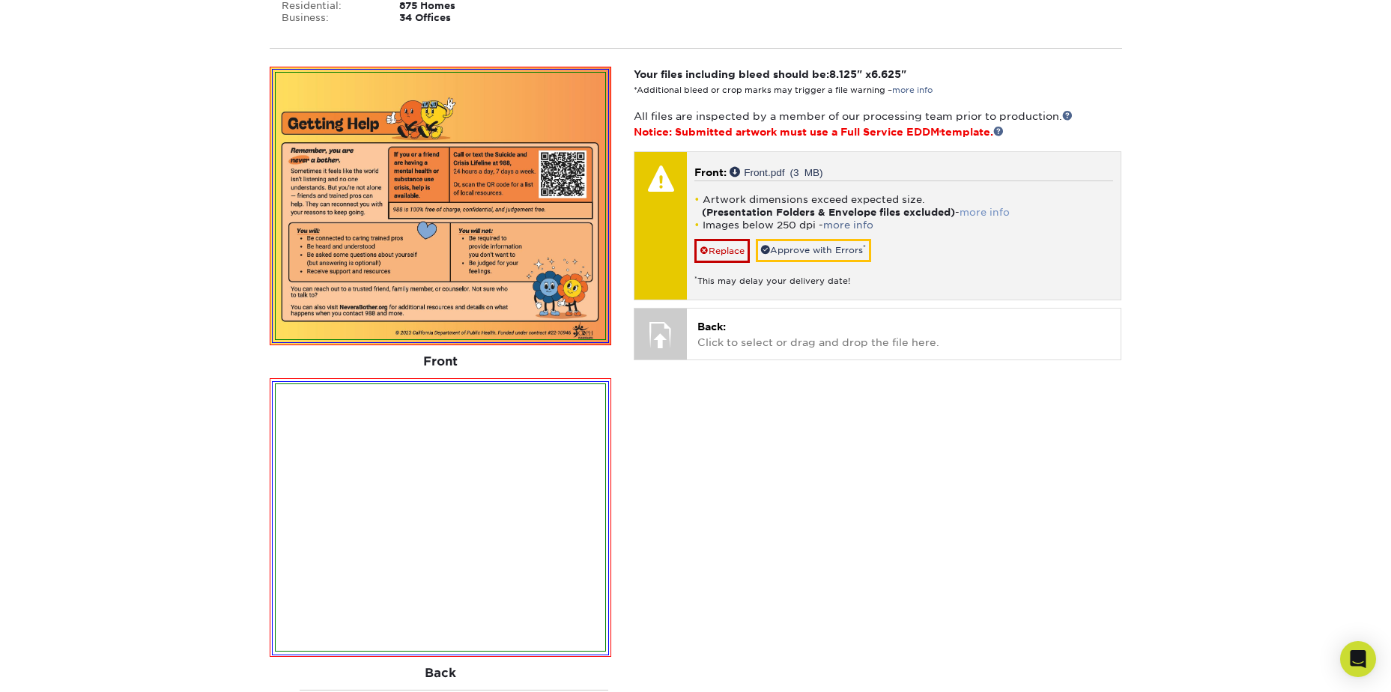
click at [977, 212] on link "more info" at bounding box center [984, 212] width 50 height 11
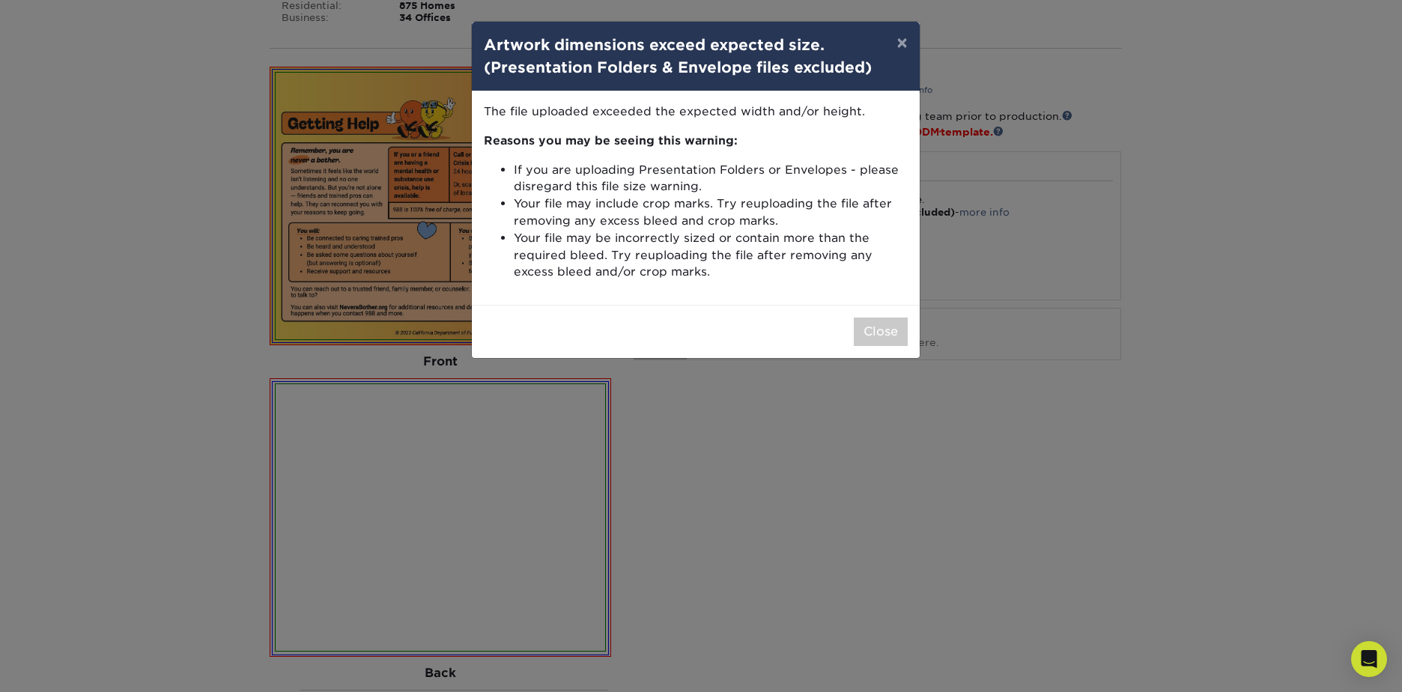
click at [851, 327] on div "Close" at bounding box center [696, 331] width 448 height 53
click at [860, 336] on button "Close" at bounding box center [881, 332] width 54 height 28
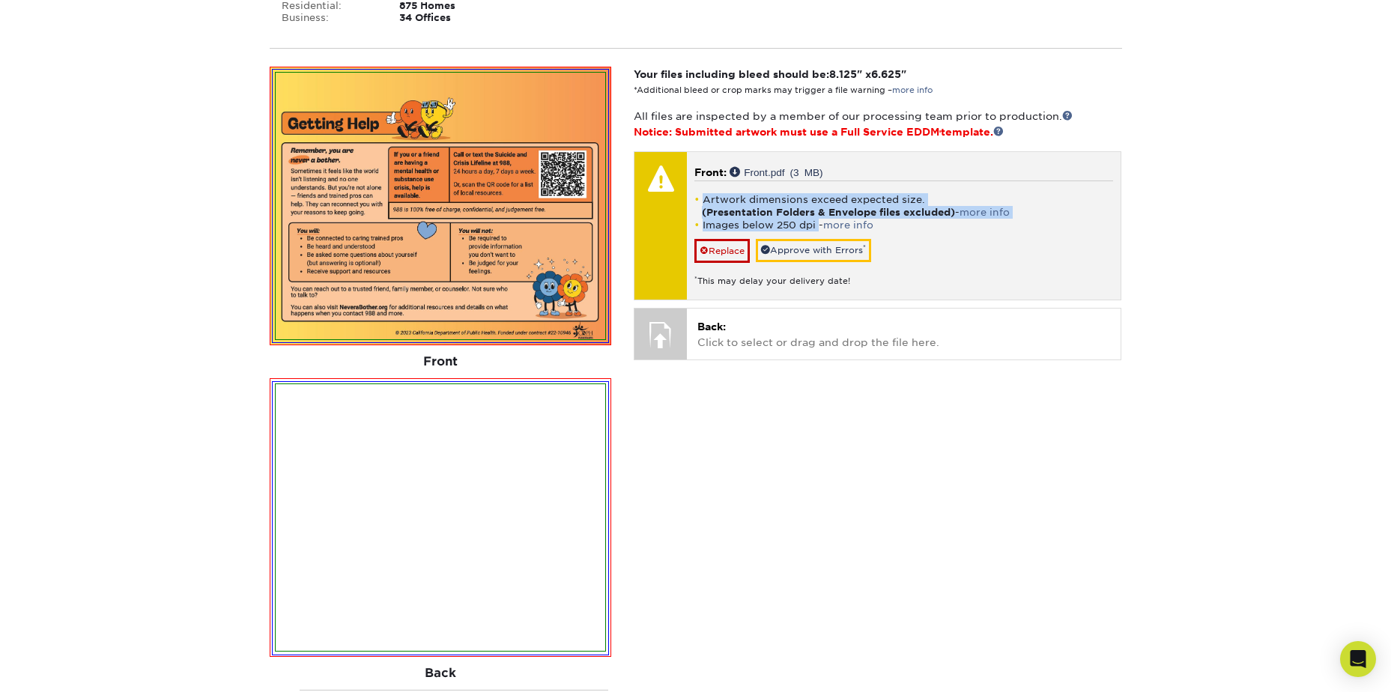
drag, startPoint x: 818, startPoint y: 223, endPoint x: 701, endPoint y: 197, distance: 119.7
click at [701, 197] on ul "Artwork dimensions exceed expected size. (Presentation Folders & Envelope files…" at bounding box center [903, 212] width 419 height 38
drag, startPoint x: 701, startPoint y: 197, endPoint x: 741, endPoint y: 212, distance: 42.4
copy ul "Artwork dimensions exceed expected size. (Presentation Folders & Envelope files…"
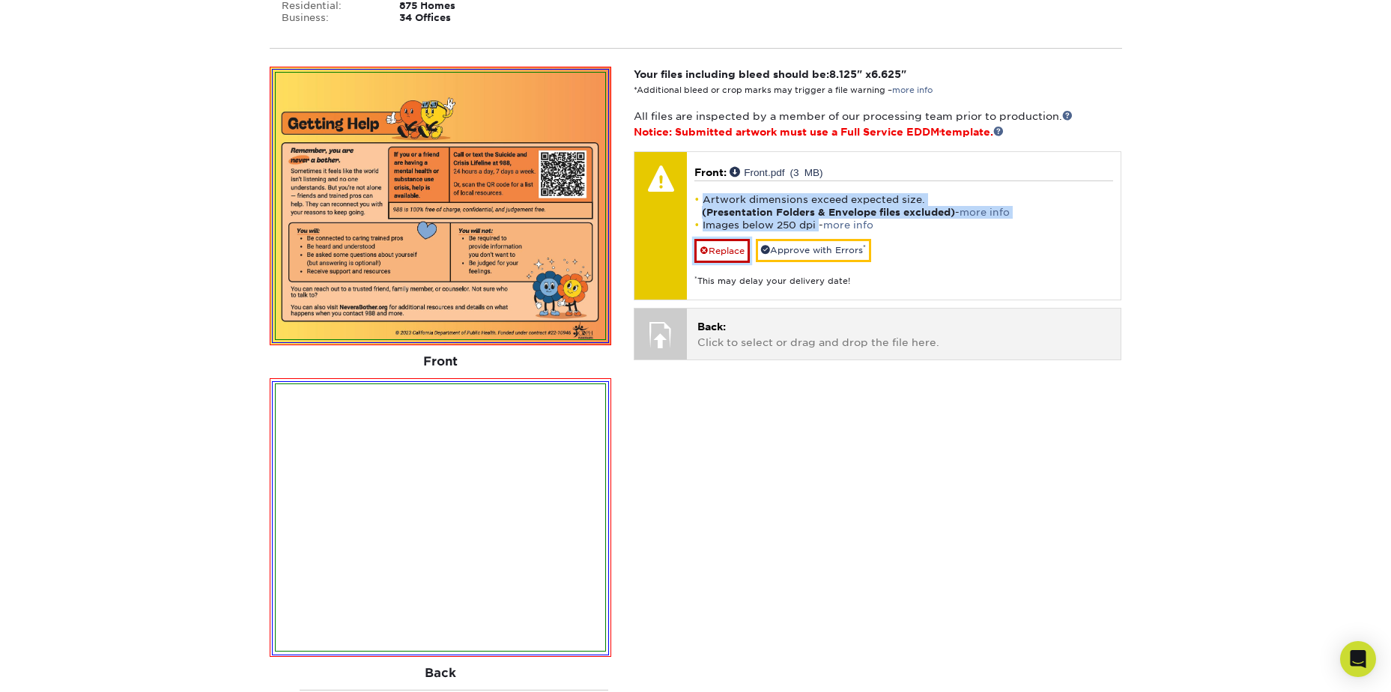
click at [739, 252] on link "Replace" at bounding box center [721, 251] width 55 height 24
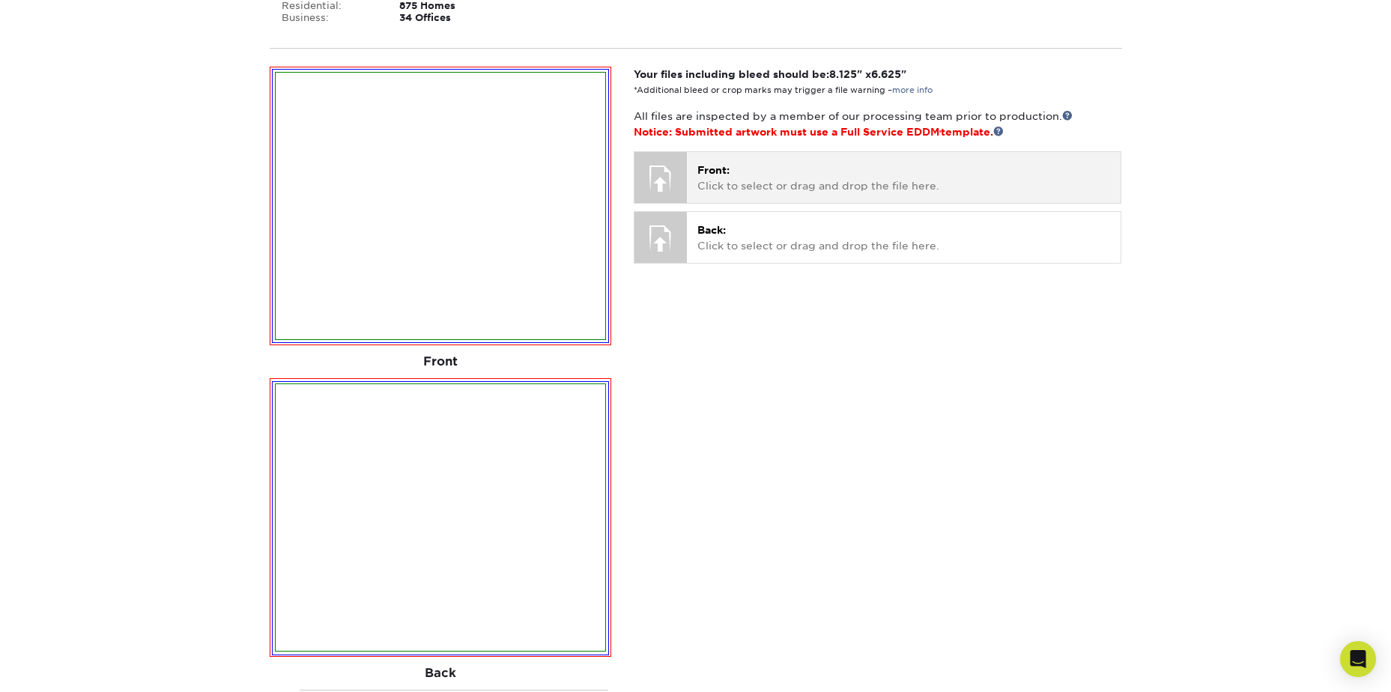
click at [811, 195] on div "Front: Click to select or drag and drop the file here. Choose file Front.pdf 2.…" at bounding box center [904, 177] width 434 height 50
click at [699, 166] on span "Front:" at bounding box center [713, 170] width 32 height 12
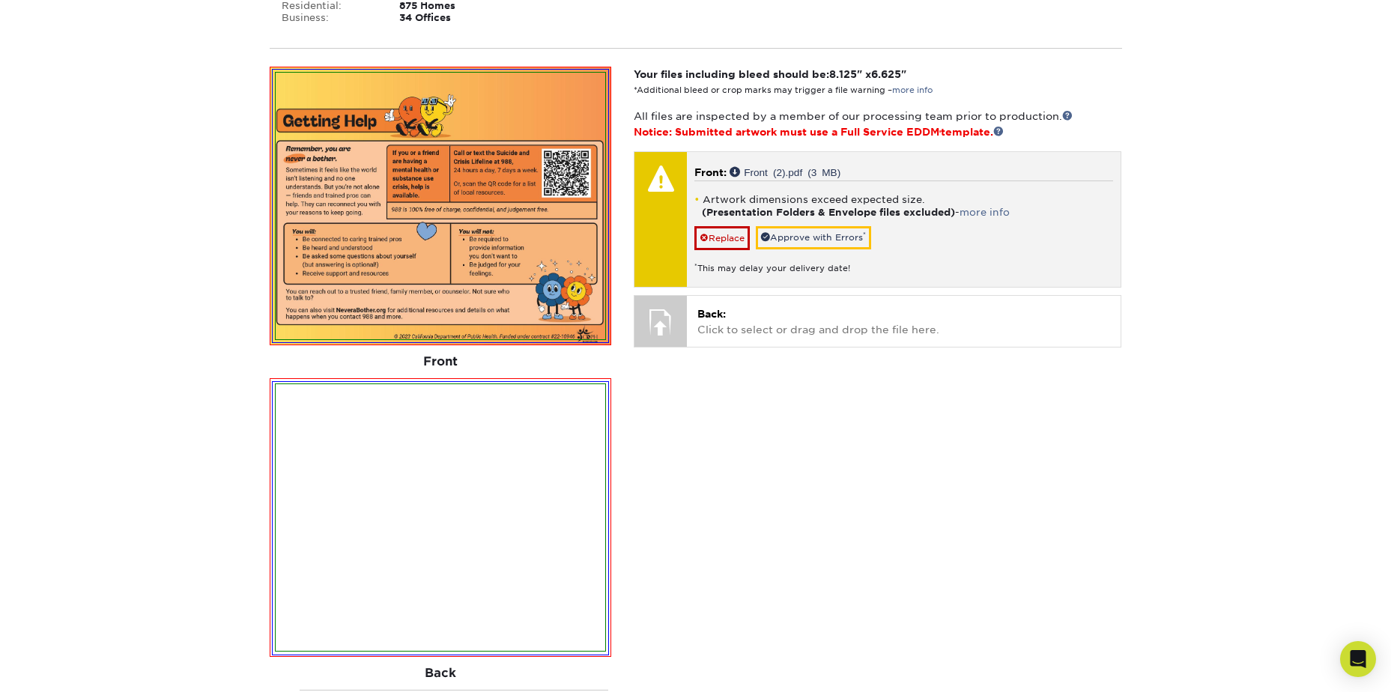
click at [982, 204] on li "Artwork dimensions exceed expected size. (Presentation Folders & Envelope files…" at bounding box center [903, 205] width 419 height 25
drag, startPoint x: 694, startPoint y: 194, endPoint x: 959, endPoint y: 213, distance: 265.0
click at [959, 213] on li "Artwork dimensions exceed expected size. (Presentation Folders & Envelope files…" at bounding box center [903, 205] width 419 height 25
drag, startPoint x: 959, startPoint y: 213, endPoint x: 939, endPoint y: 213, distance: 19.5
copy li "Artwork dimensions exceed expected size. (Presentation Folders & Envelope files…"
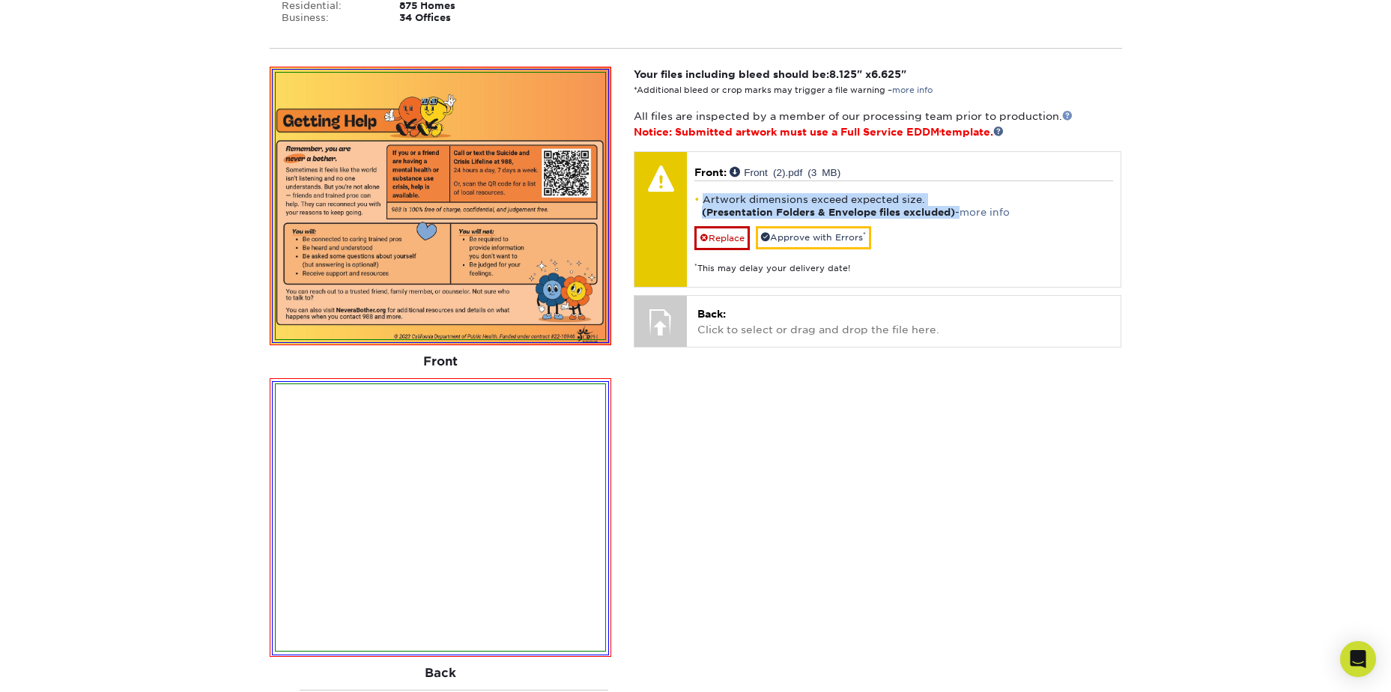
click at [1069, 113] on link at bounding box center [1067, 115] width 10 height 10
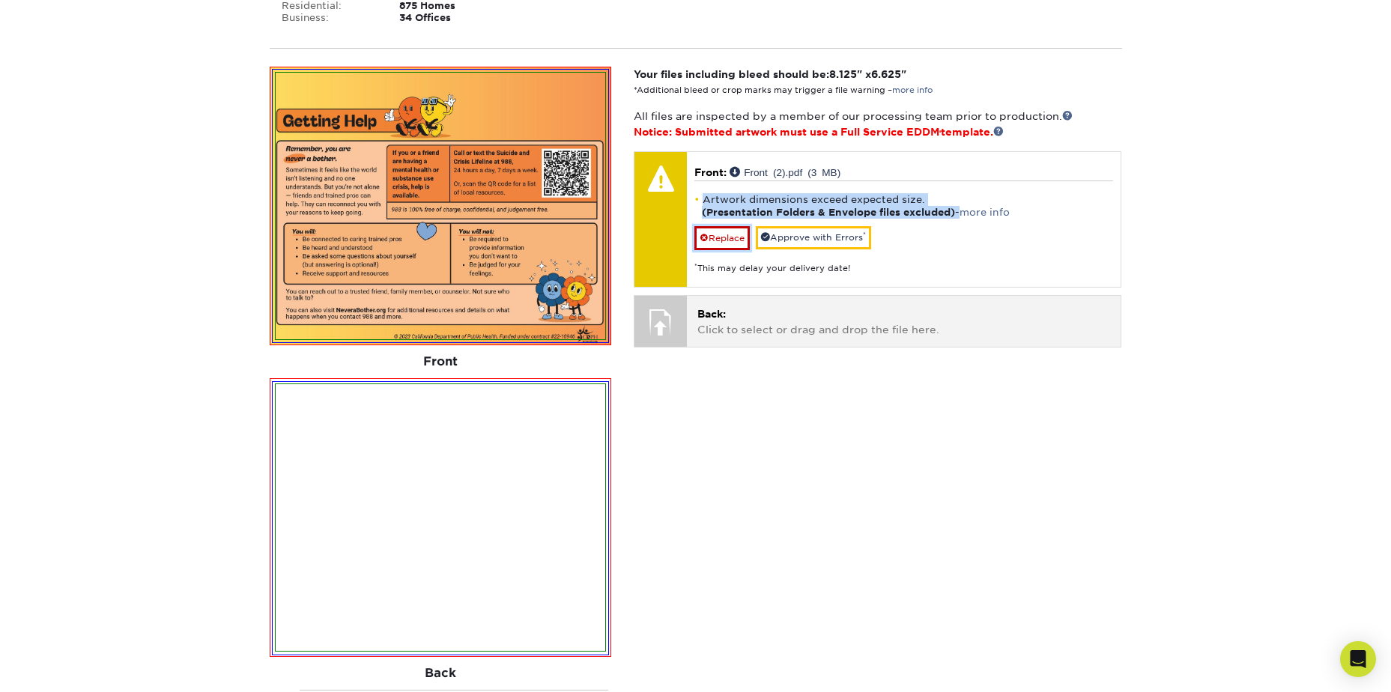
click at [729, 239] on link "Replace" at bounding box center [721, 238] width 55 height 24
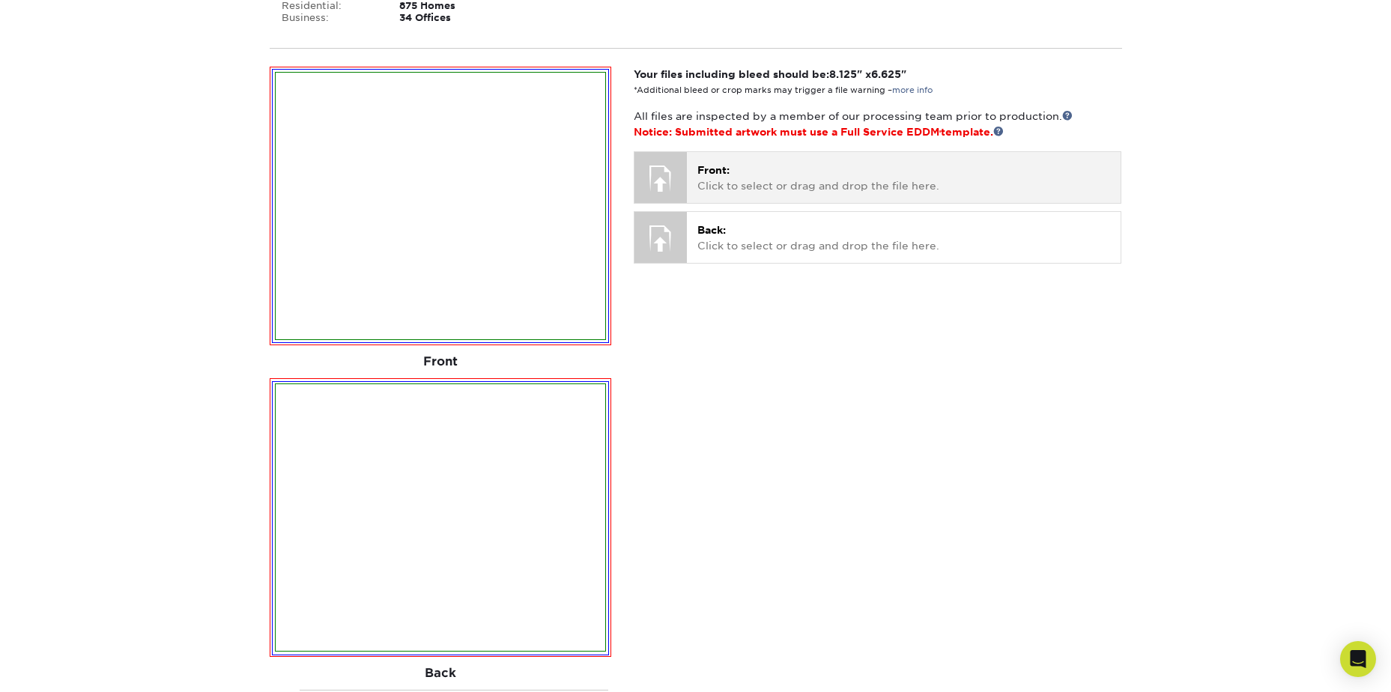
click at [732, 185] on p "Front: Click to select or drag and drop the file here." at bounding box center [903, 177] width 413 height 31
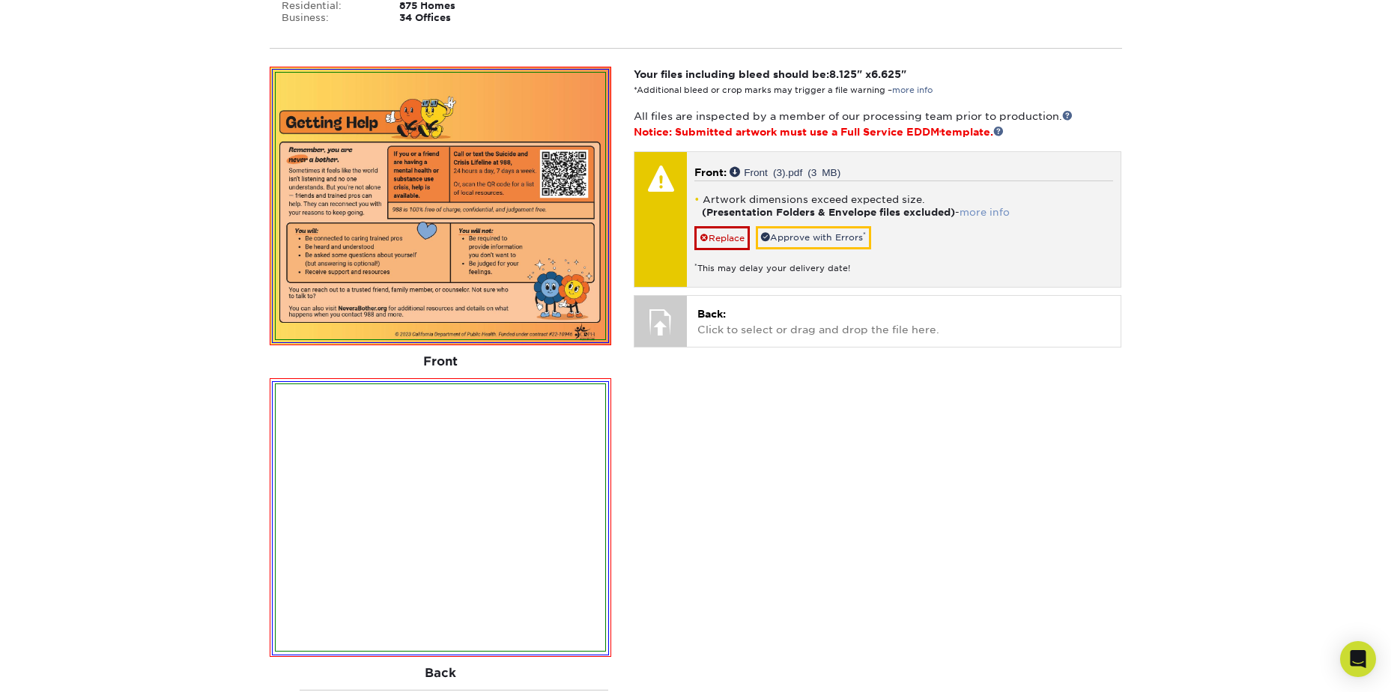
click at [1006, 212] on link "more info" at bounding box center [984, 212] width 50 height 11
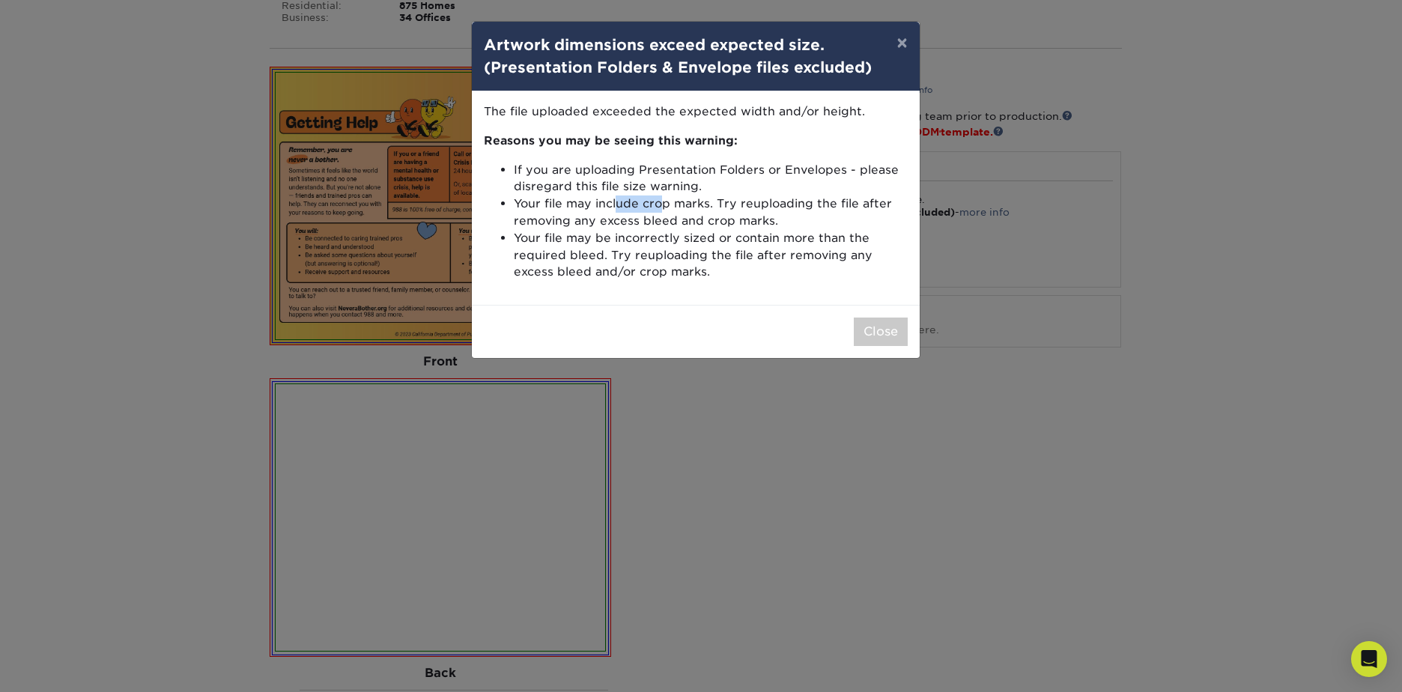
drag, startPoint x: 619, startPoint y: 205, endPoint x: 659, endPoint y: 205, distance: 39.7
click at [659, 205] on li "Your file may include crop marks. Try reuploading the file after removing any e…" at bounding box center [711, 212] width 394 height 34
drag, startPoint x: 659, startPoint y: 205, endPoint x: 905, endPoint y: 39, distance: 296.6
click at [905, 39] on button "×" at bounding box center [901, 43] width 34 height 42
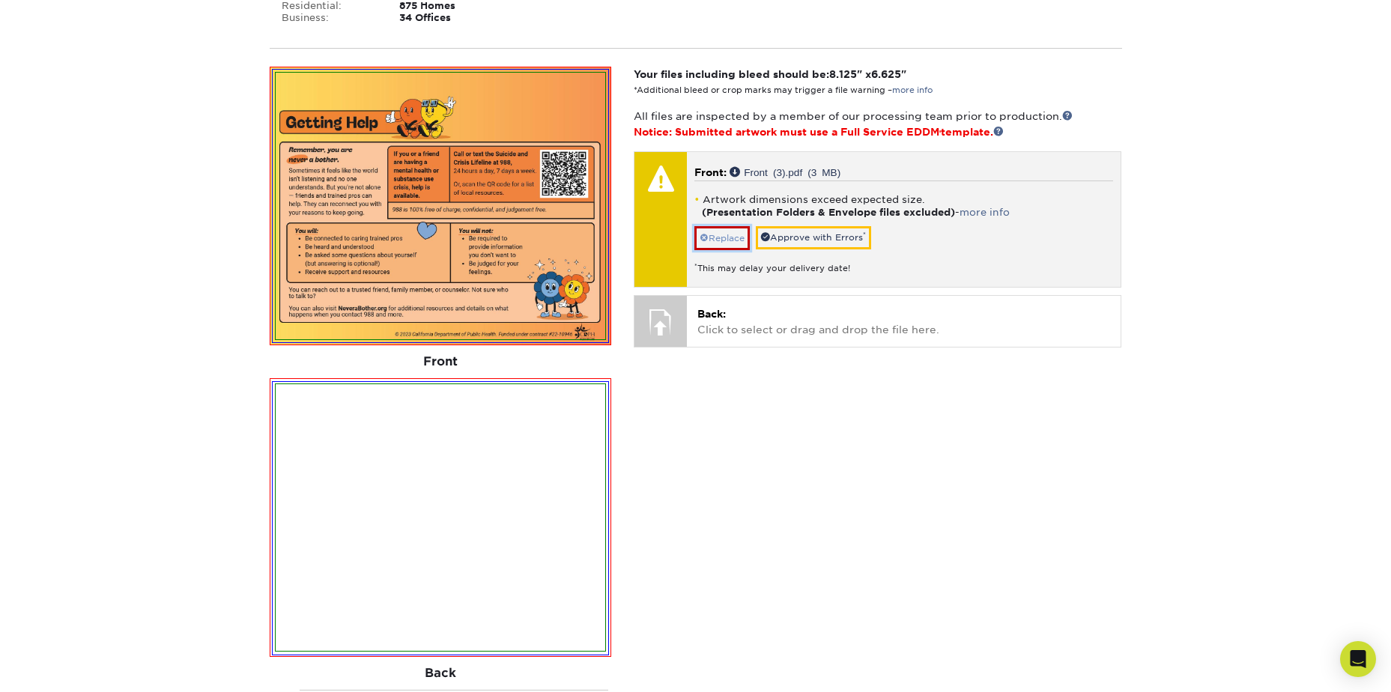
click at [702, 237] on span at bounding box center [703, 238] width 9 height 10
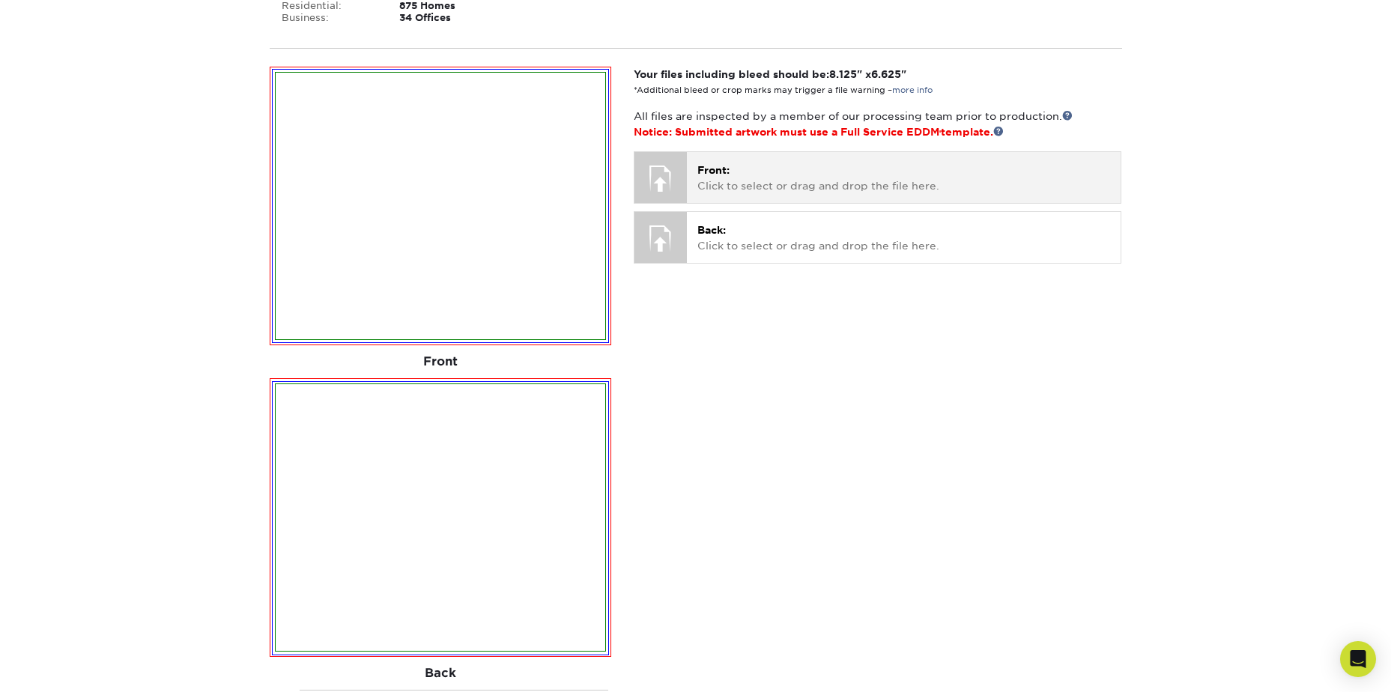
click at [732, 197] on div "Front: Click to select or drag and drop the file here. Choose file Front.pdf 2.…" at bounding box center [904, 177] width 434 height 50
click at [756, 185] on p "Front: Click to select or drag and drop the file here." at bounding box center [903, 177] width 413 height 31
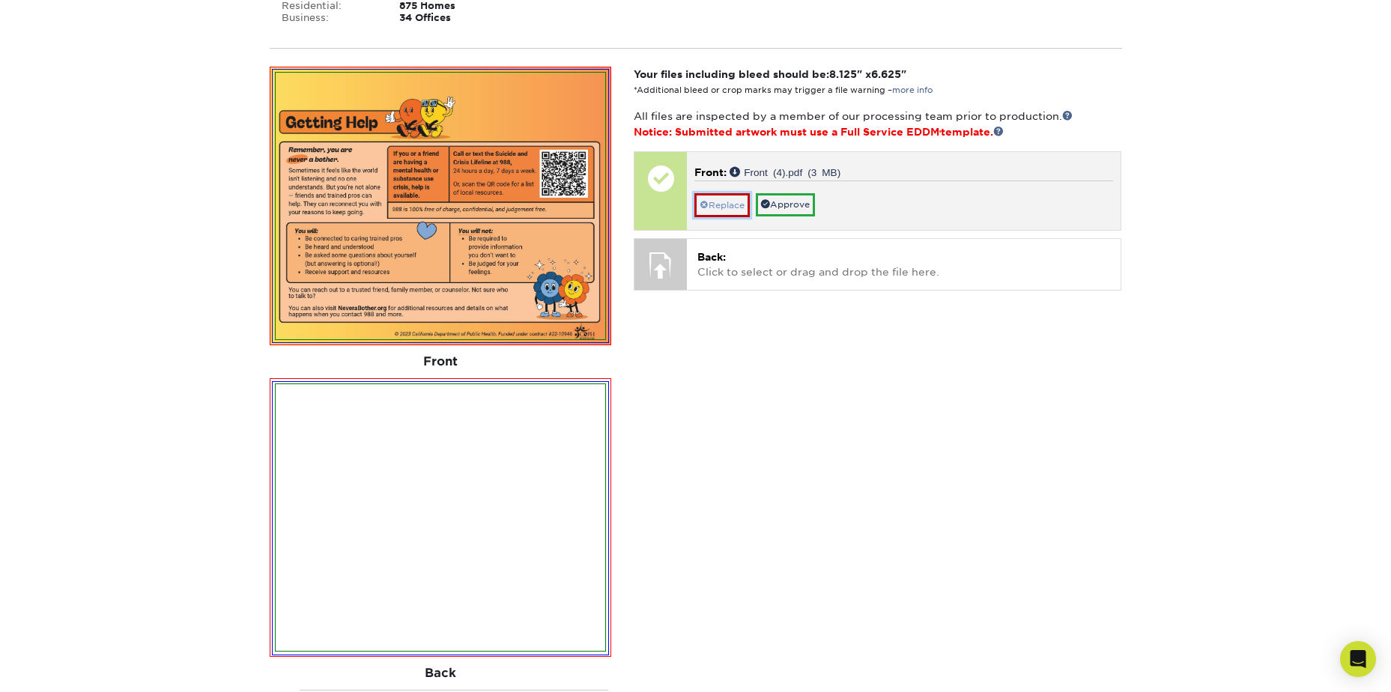
click at [714, 213] on link "Replace" at bounding box center [721, 205] width 55 height 24
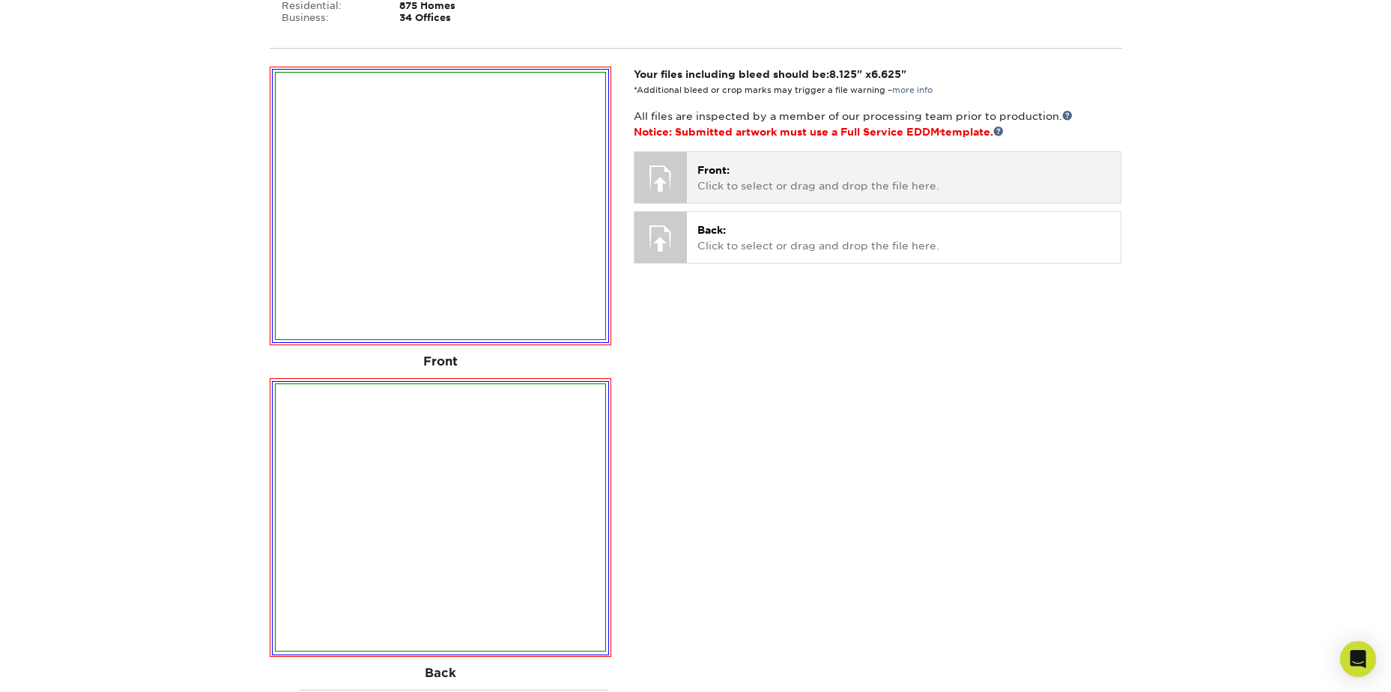
click at [713, 195] on div "Front: Click to select or drag and drop the file here. Choose file Front.pdf 2.…" at bounding box center [904, 177] width 434 height 50
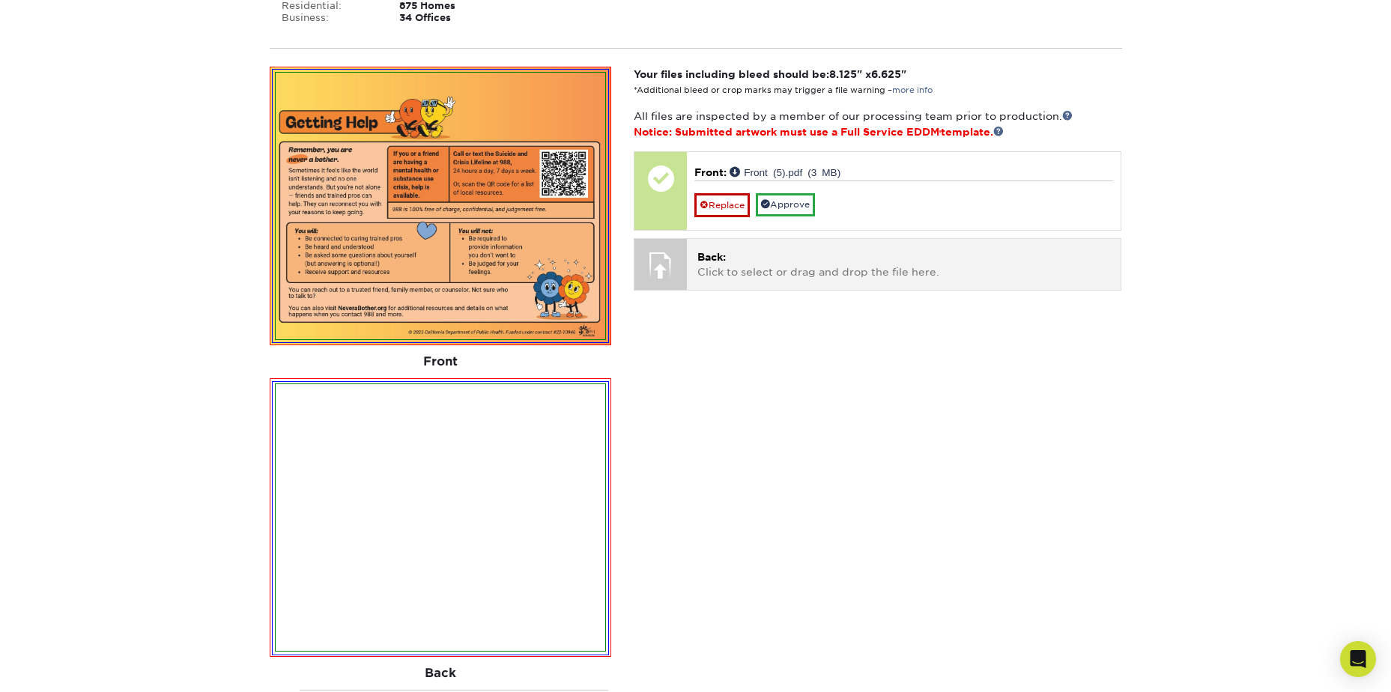
click at [730, 276] on p "Back: Click to select or drag and drop the file here." at bounding box center [903, 264] width 413 height 31
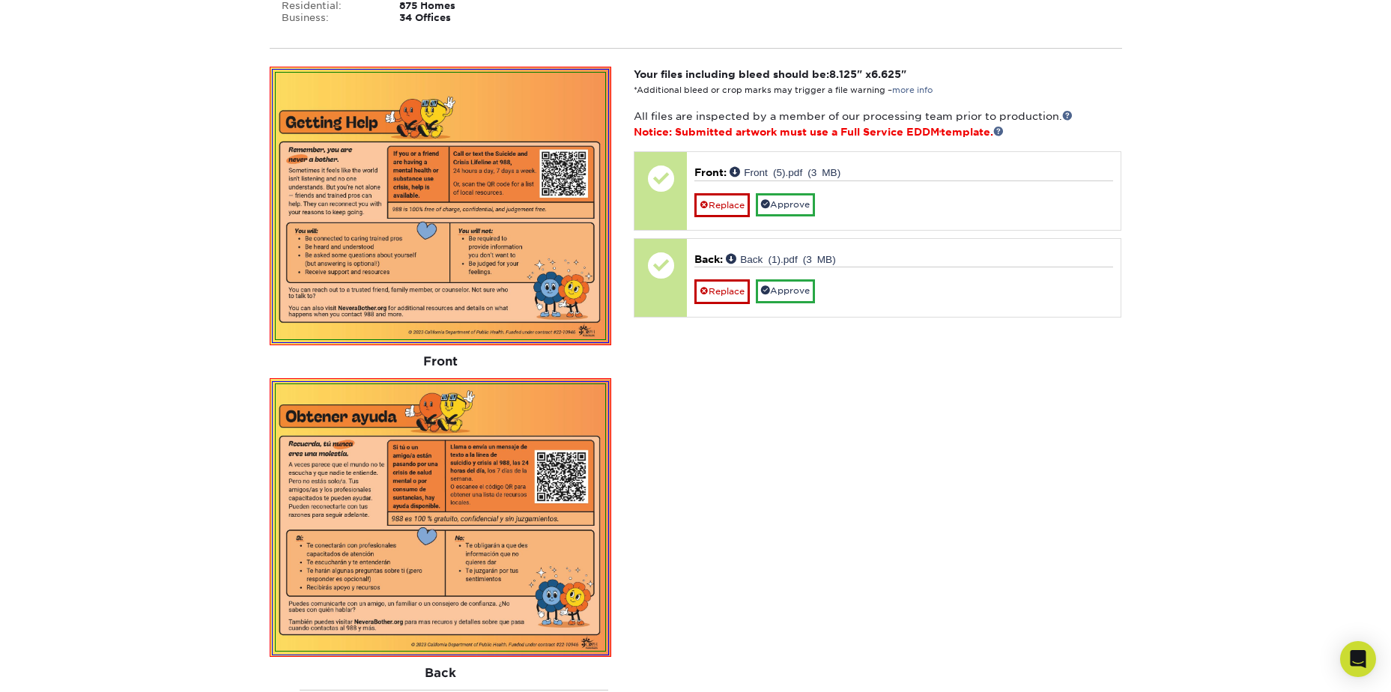
click at [988, 528] on div "Your files including bleed should be: 8.125 " x 6.625 " *Additional bleed or cr…" at bounding box center [877, 437] width 510 height 740
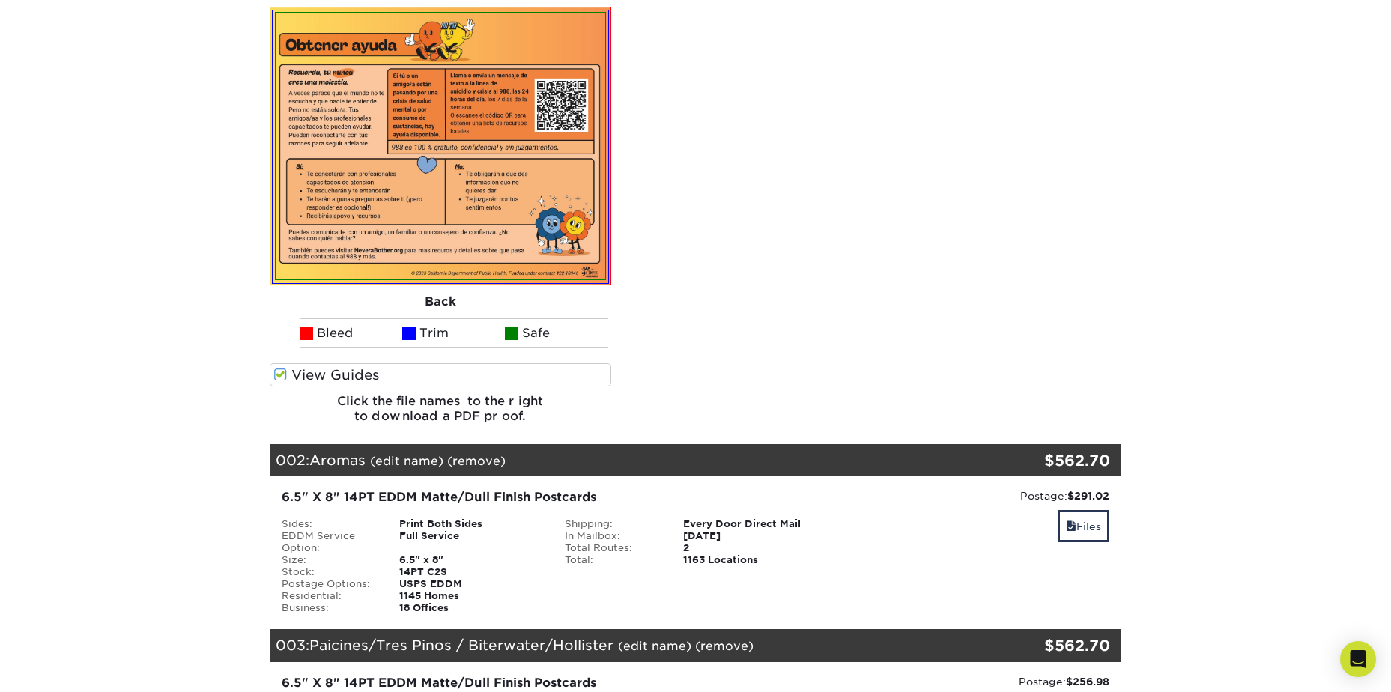
scroll to position [749, 0]
